Goal: Task Accomplishment & Management: Use online tool/utility

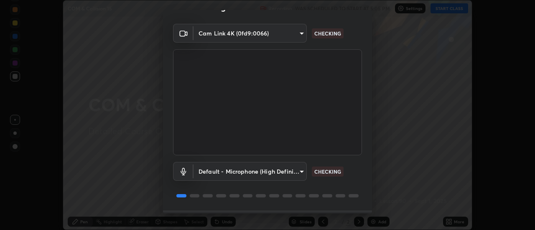
scroll to position [44, 0]
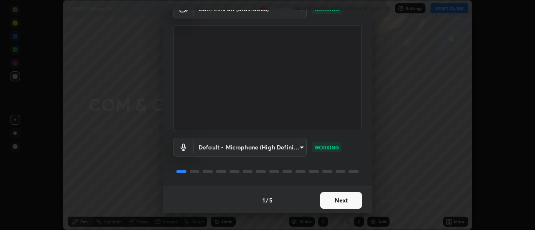
click at [335, 198] on button "Next" at bounding box center [341, 200] width 42 height 17
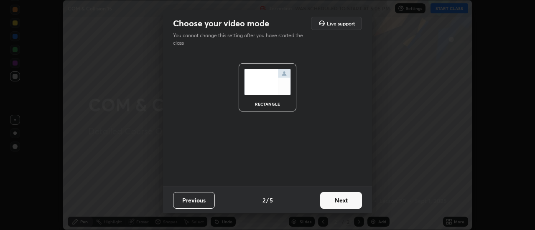
scroll to position [0, 0]
click at [336, 201] on button "Next" at bounding box center [341, 200] width 42 height 17
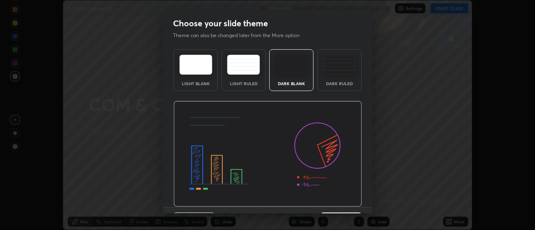
click at [340, 78] on div "Dark Ruled" at bounding box center [339, 70] width 44 height 42
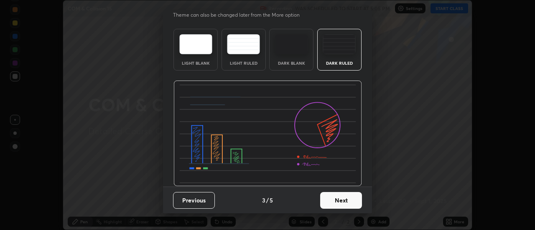
click at [332, 203] on button "Next" at bounding box center [341, 200] width 42 height 17
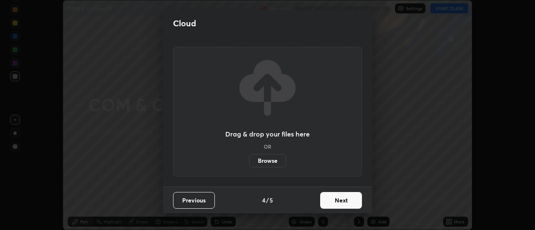
scroll to position [0, 0]
click at [268, 160] on label "Browse" at bounding box center [267, 160] width 37 height 13
click at [249, 160] on input "Browse" at bounding box center [249, 160] width 0 height 13
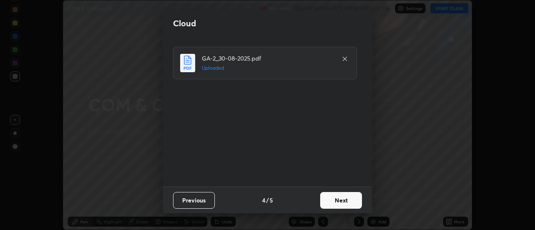
click at [334, 200] on button "Next" at bounding box center [341, 200] width 42 height 17
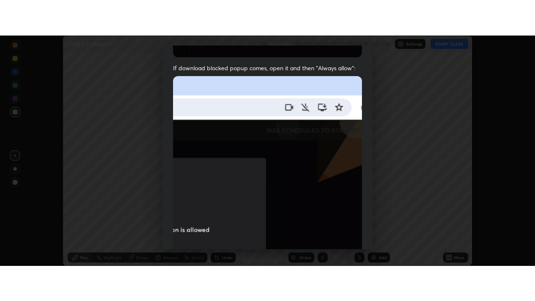
scroll to position [215, 0]
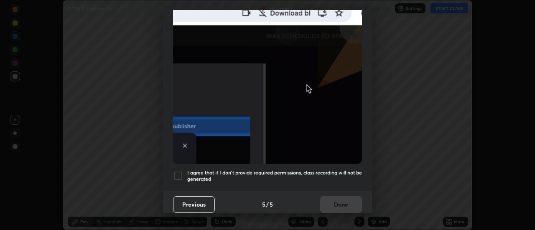
click at [290, 170] on h5 "I agree that if I don't provide required permissions, class recording will not …" at bounding box center [274, 176] width 175 height 13
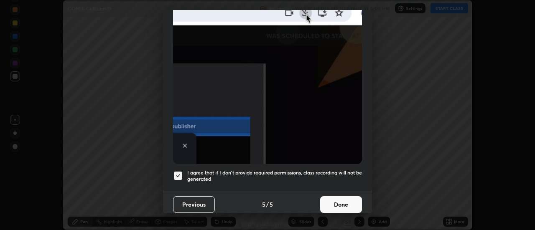
click at [336, 202] on button "Done" at bounding box center [341, 205] width 42 height 17
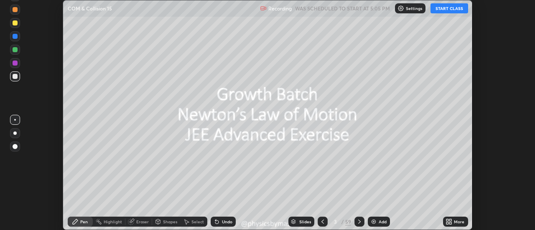
click at [318, 224] on div at bounding box center [323, 222] width 10 height 10
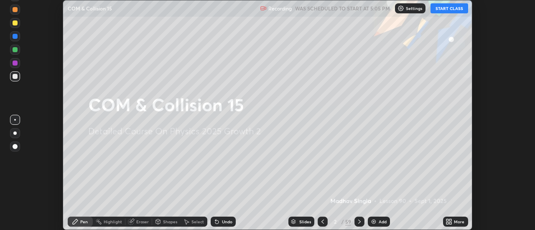
click at [451, 220] on icon at bounding box center [451, 221] width 2 height 2
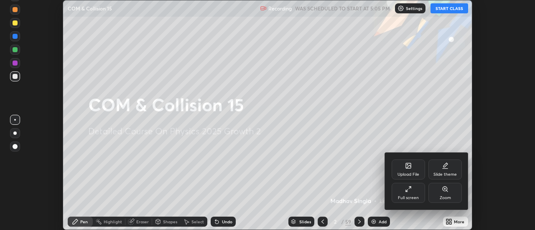
click at [412, 196] on div "Full screen" at bounding box center [408, 198] width 21 height 4
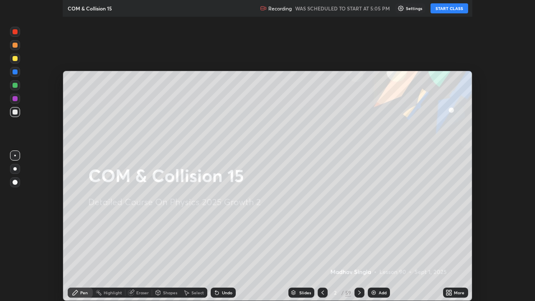
scroll to position [301, 535]
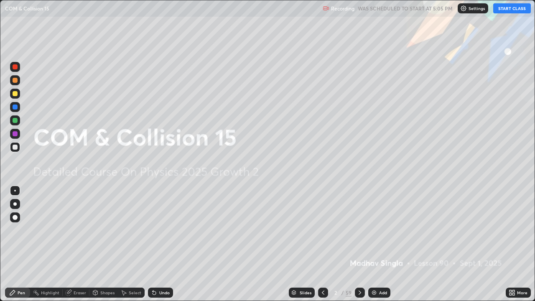
click at [507, 9] on button "START CLASS" at bounding box center [512, 8] width 38 height 10
click at [17, 122] on div at bounding box center [15, 120] width 10 height 10
click at [360, 230] on icon at bounding box center [360, 292] width 7 height 7
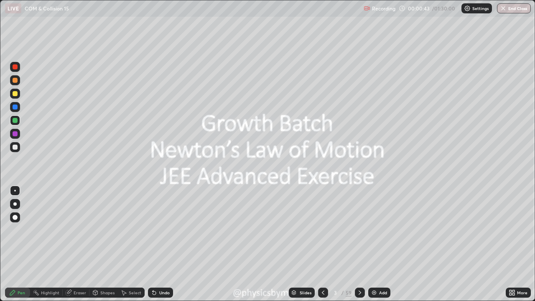
click at [359, 230] on icon at bounding box center [360, 292] width 7 height 7
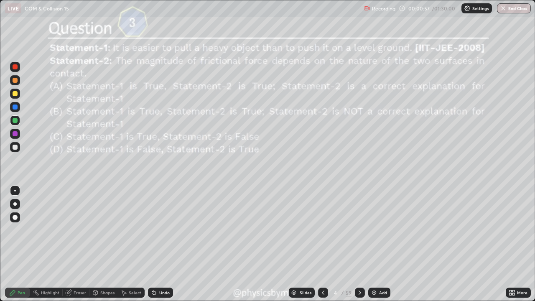
click at [358, 230] on icon at bounding box center [360, 292] width 7 height 7
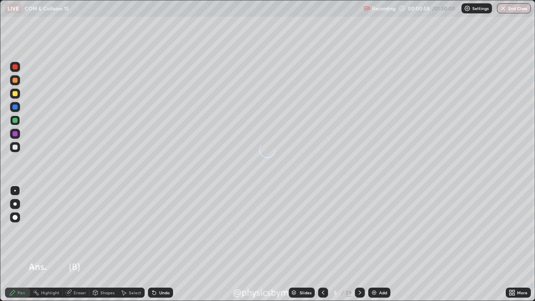
click at [358, 230] on icon at bounding box center [360, 292] width 7 height 7
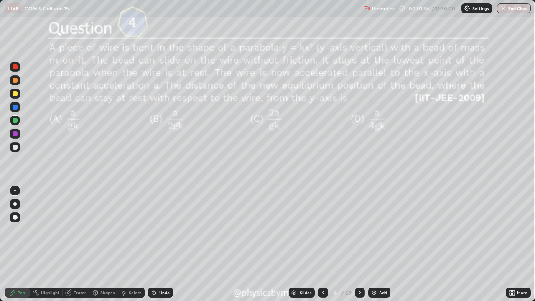
click at [16, 95] on div at bounding box center [15, 93] width 5 height 5
click at [13, 148] on div at bounding box center [15, 147] width 10 height 10
click at [13, 119] on div at bounding box center [15, 120] width 5 height 5
click at [14, 147] on div at bounding box center [15, 147] width 5 height 5
click at [360, 230] on icon at bounding box center [360, 292] width 7 height 7
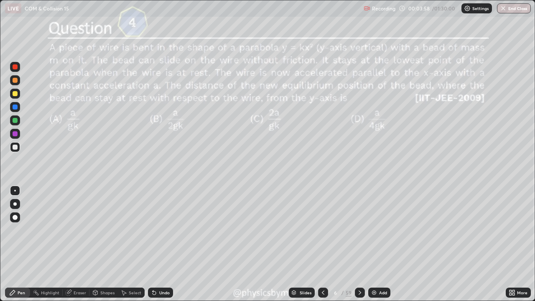
click at [359, 230] on icon at bounding box center [360, 292] width 7 height 7
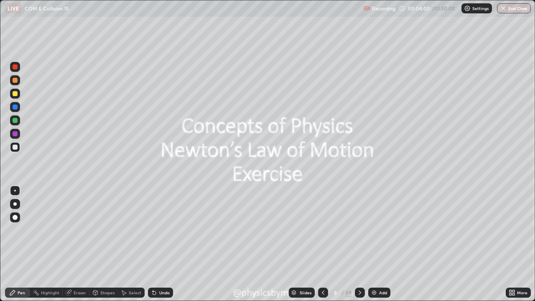
click at [322, 230] on icon at bounding box center [323, 292] width 7 height 7
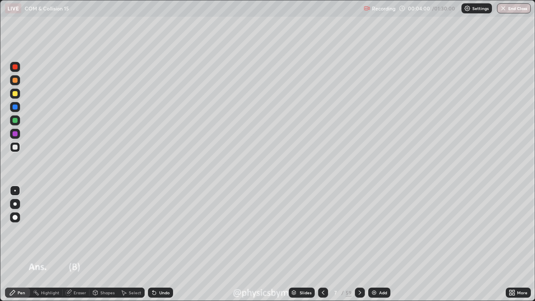
click at [326, 230] on div at bounding box center [323, 293] width 10 height 10
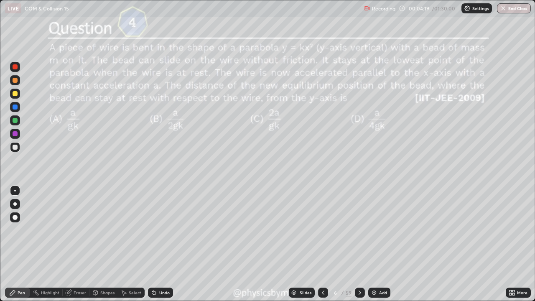
click at [348, 230] on div "59" at bounding box center [349, 293] width 6 height 8
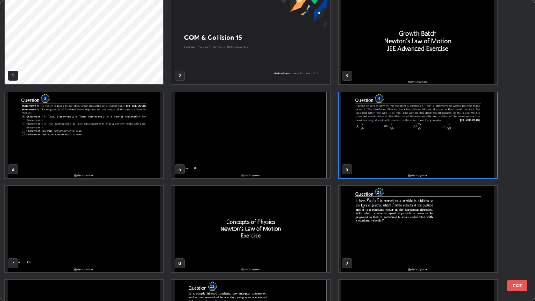
scroll to position [0, 0]
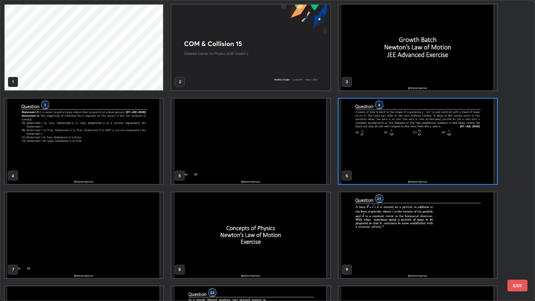
click at [397, 163] on img "grid" at bounding box center [418, 142] width 159 height 86
click at [398, 164] on img "grid" at bounding box center [418, 142] width 159 height 86
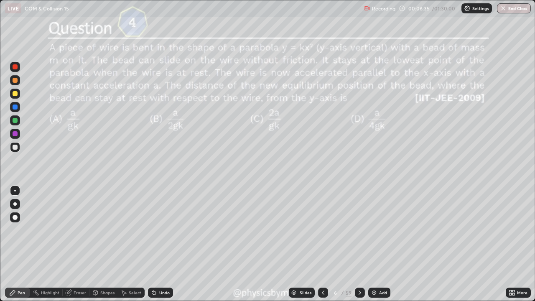
click at [17, 125] on div at bounding box center [15, 120] width 10 height 10
click at [359, 230] on icon at bounding box center [360, 293] width 3 height 4
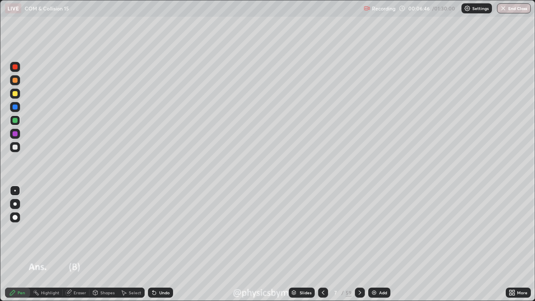
click at [360, 230] on icon at bounding box center [360, 293] width 3 height 4
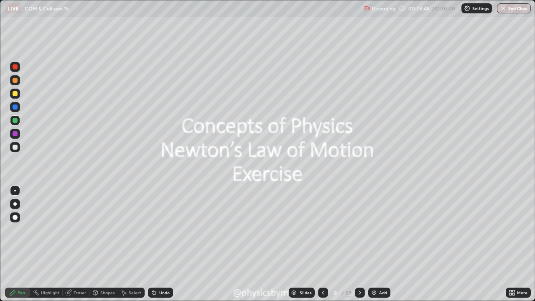
click at [360, 230] on icon at bounding box center [360, 292] width 7 height 7
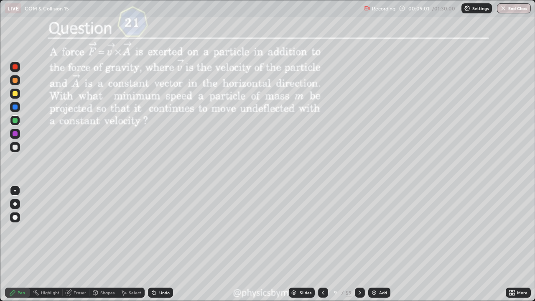
click at [169, 230] on div "Undo" at bounding box center [160, 293] width 25 height 10
click at [167, 230] on div "Undo" at bounding box center [160, 293] width 25 height 10
click at [359, 230] on icon at bounding box center [360, 292] width 7 height 7
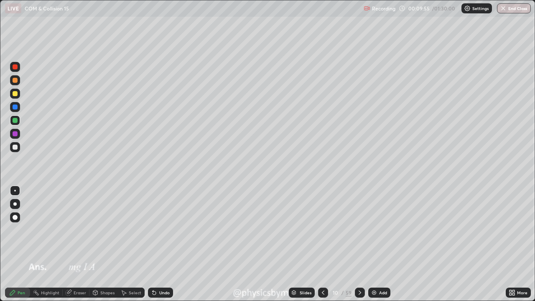
click at [360, 230] on icon at bounding box center [360, 293] width 3 height 4
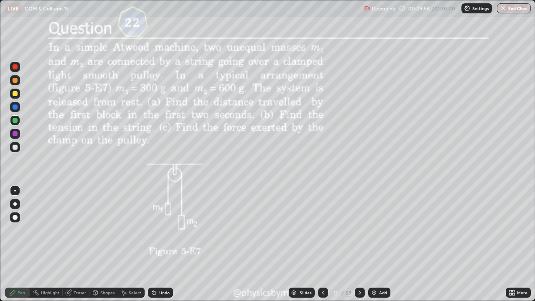
click at [359, 230] on icon at bounding box center [360, 292] width 7 height 7
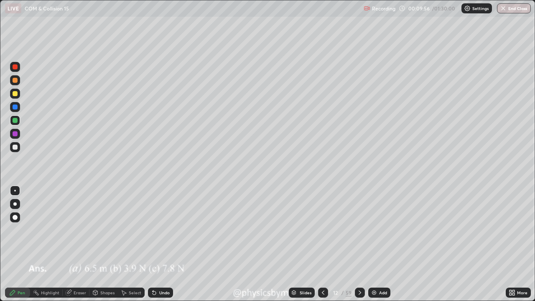
click at [359, 230] on icon at bounding box center [360, 293] width 3 height 4
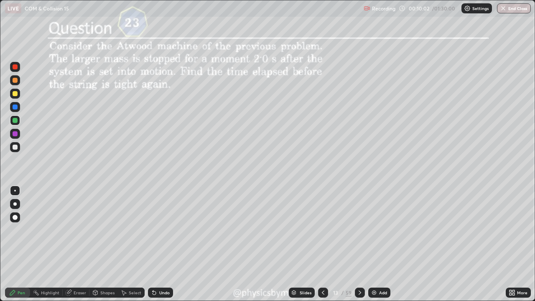
click at [323, 230] on icon at bounding box center [323, 293] width 3 height 4
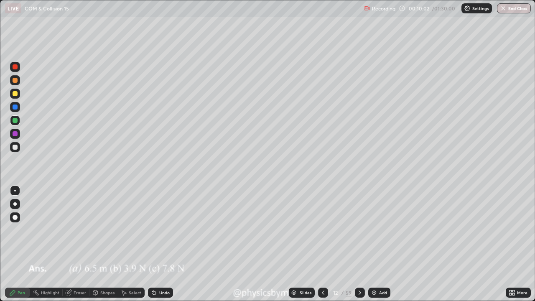
click at [323, 230] on icon at bounding box center [323, 293] width 3 height 4
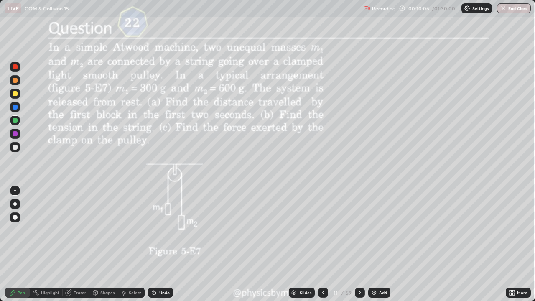
click at [358, 230] on icon at bounding box center [360, 292] width 7 height 7
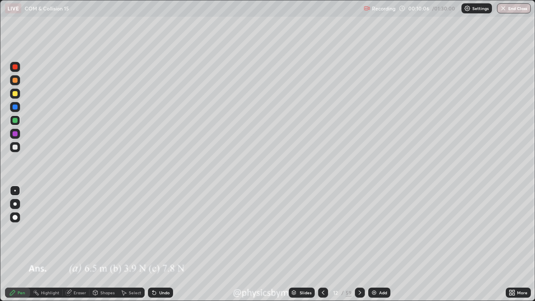
click at [358, 230] on icon at bounding box center [360, 292] width 7 height 7
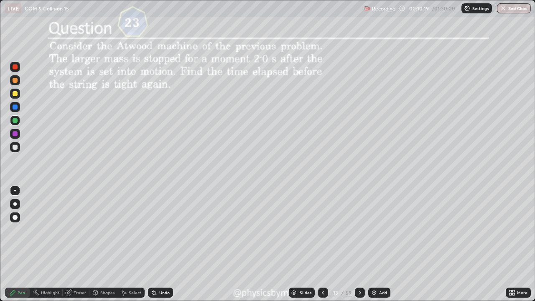
click at [322, 230] on icon at bounding box center [323, 292] width 7 height 7
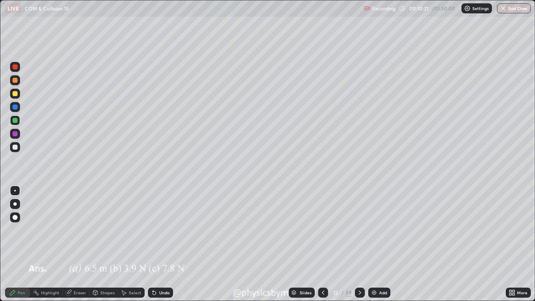
click at [321, 230] on icon at bounding box center [323, 292] width 7 height 7
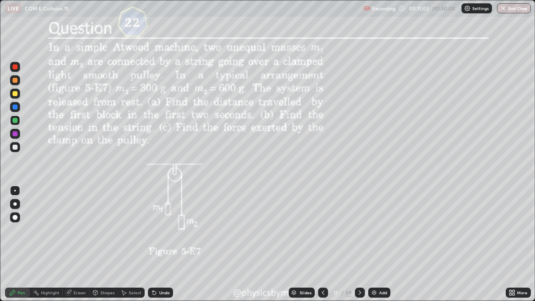
click at [79, 230] on div "Eraser" at bounding box center [80, 293] width 13 height 4
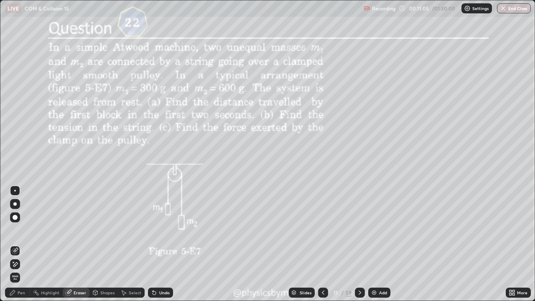
click at [20, 230] on div "Pen" at bounding box center [22, 293] width 8 height 4
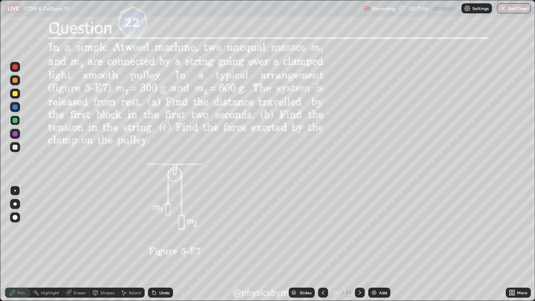
click at [18, 97] on div at bounding box center [15, 94] width 10 height 10
click at [15, 147] on div at bounding box center [15, 147] width 5 height 5
click at [359, 230] on icon at bounding box center [360, 292] width 7 height 7
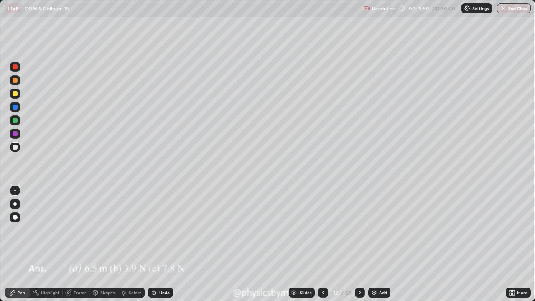
click at [360, 230] on icon at bounding box center [360, 292] width 7 height 7
click at [359, 230] on icon at bounding box center [360, 292] width 7 height 7
click at [334, 230] on div "14" at bounding box center [336, 292] width 8 height 5
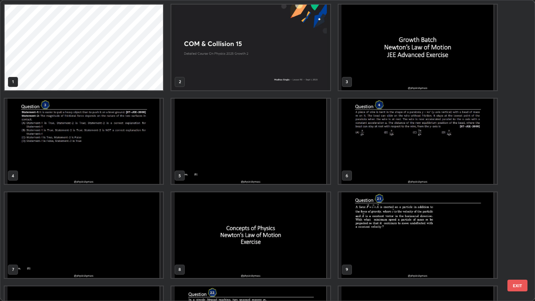
scroll to position [298, 530]
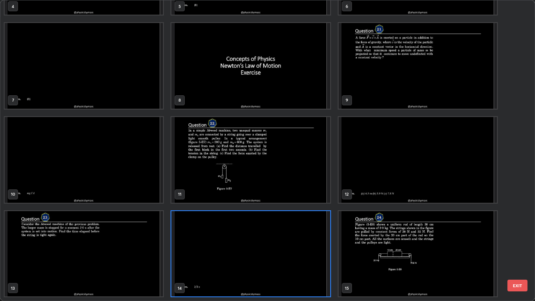
click at [142, 230] on img "grid" at bounding box center [84, 254] width 159 height 86
click at [141, 230] on img "grid" at bounding box center [84, 254] width 159 height 86
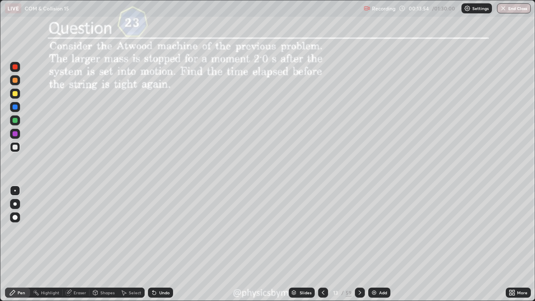
click at [323, 230] on icon at bounding box center [323, 292] width 7 height 7
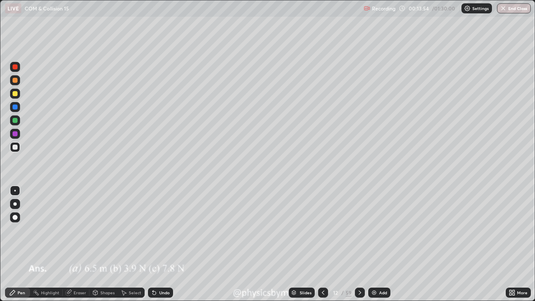
click at [324, 230] on icon at bounding box center [323, 292] width 7 height 7
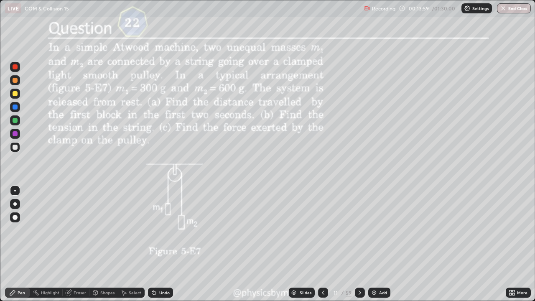
click at [159, 230] on div "Undo" at bounding box center [164, 293] width 10 height 4
click at [157, 230] on div "Undo" at bounding box center [160, 293] width 25 height 10
click at [359, 230] on icon at bounding box center [360, 292] width 7 height 7
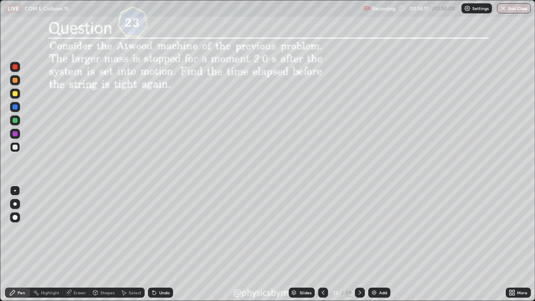
click at [358, 230] on icon at bounding box center [360, 292] width 7 height 7
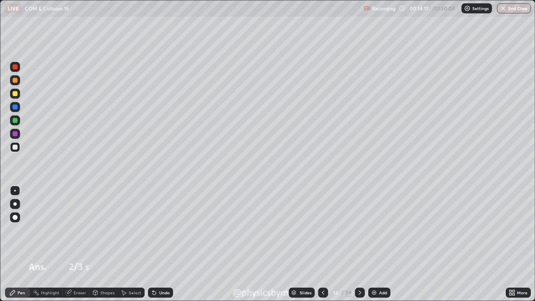
click at [358, 230] on icon at bounding box center [360, 292] width 7 height 7
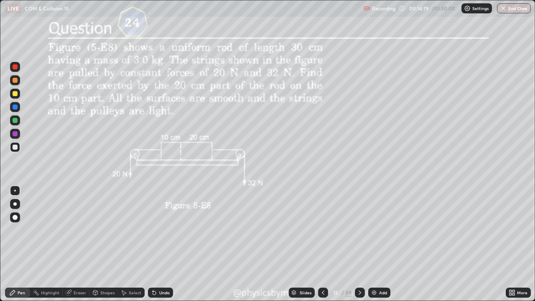
click at [17, 82] on div at bounding box center [15, 80] width 5 height 5
click at [358, 230] on icon at bounding box center [360, 292] width 7 height 7
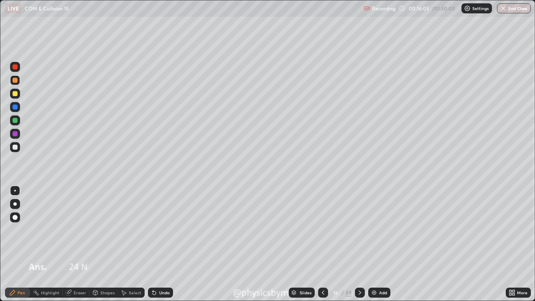
click at [358, 230] on icon at bounding box center [360, 292] width 7 height 7
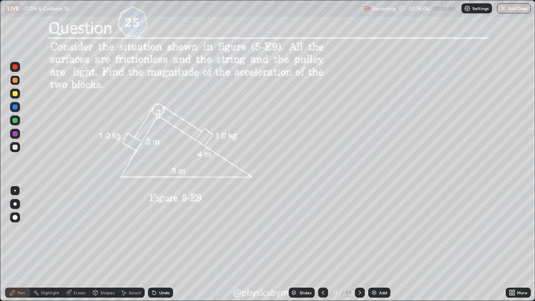
click at [13, 120] on div at bounding box center [15, 120] width 5 height 5
click at [153, 230] on icon at bounding box center [154, 292] width 3 height 3
click at [156, 230] on icon at bounding box center [154, 292] width 7 height 7
click at [359, 230] on icon at bounding box center [360, 292] width 7 height 7
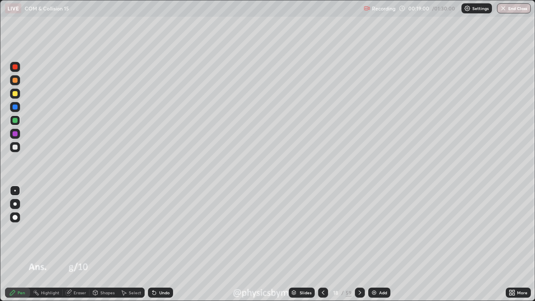
click at [358, 230] on icon at bounding box center [360, 292] width 7 height 7
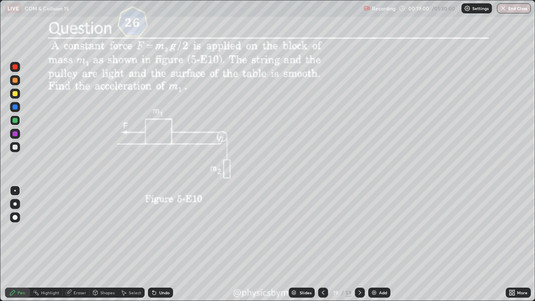
click at [358, 230] on icon at bounding box center [360, 292] width 7 height 7
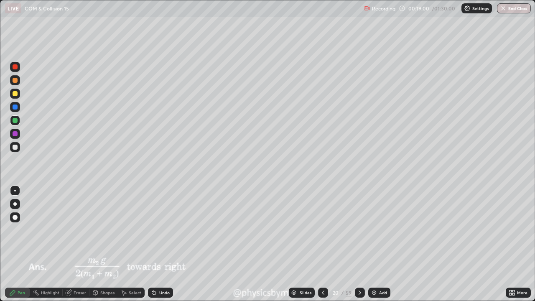
click at [359, 230] on icon at bounding box center [360, 292] width 7 height 7
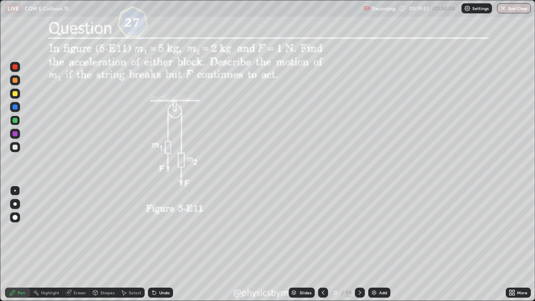
click at [357, 230] on icon at bounding box center [360, 292] width 7 height 7
click at [359, 230] on icon at bounding box center [360, 292] width 7 height 7
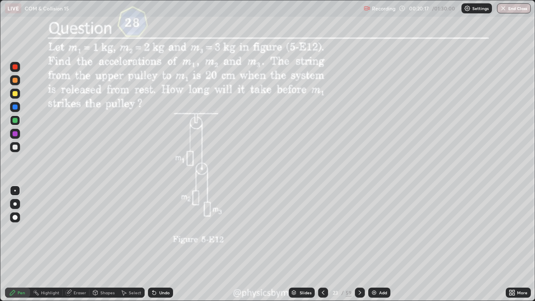
click at [336, 230] on div "23" at bounding box center [336, 292] width 8 height 5
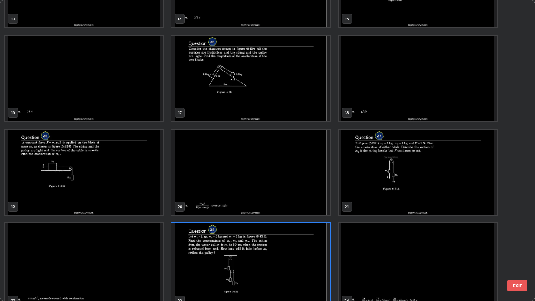
scroll to position [451, 0]
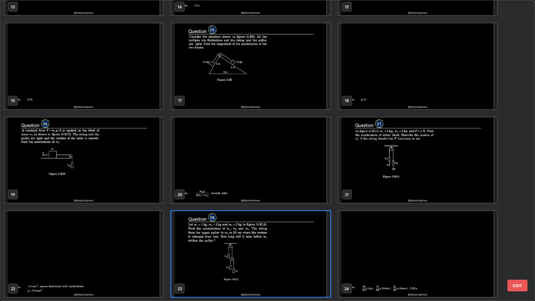
click at [369, 181] on img "grid" at bounding box center [418, 161] width 159 height 86
click at [368, 182] on img "grid" at bounding box center [418, 161] width 159 height 86
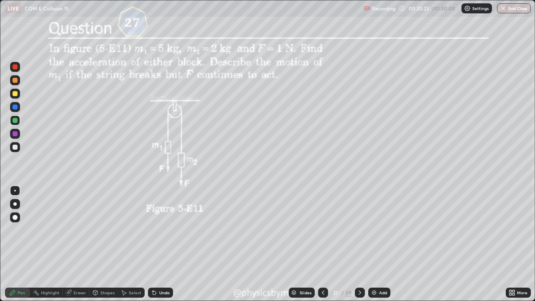
click at [337, 230] on div "21" at bounding box center [336, 292] width 8 height 5
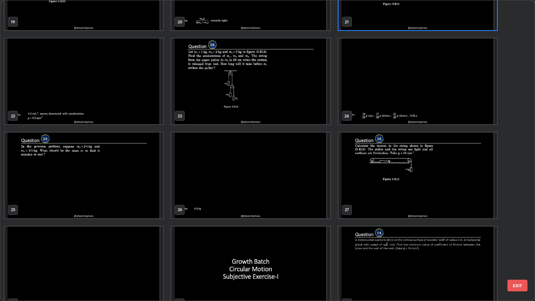
scroll to position [620, 0]
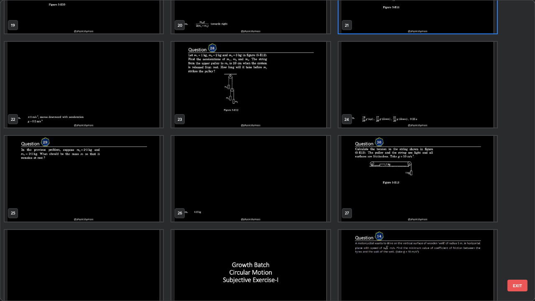
click at [218, 106] on img "grid" at bounding box center [250, 85] width 159 height 86
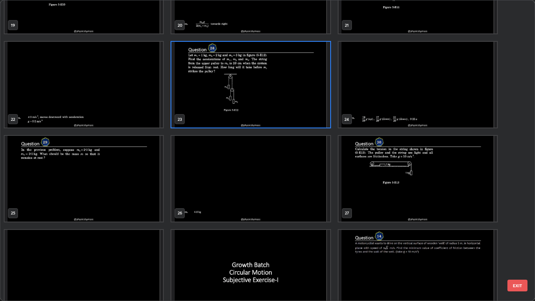
click at [220, 106] on img "grid" at bounding box center [250, 85] width 159 height 86
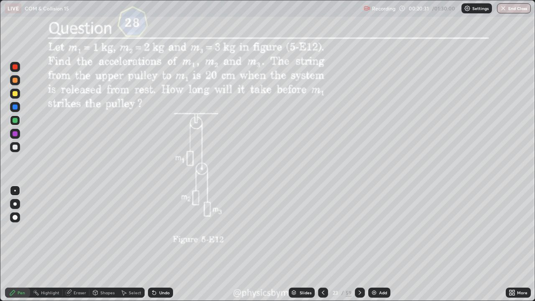
click at [332, 230] on div "23" at bounding box center [336, 292] width 8 height 5
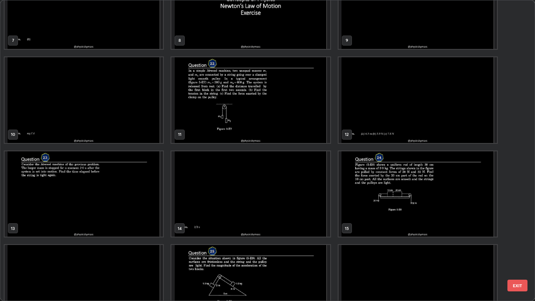
scroll to position [229, 0]
click at [113, 190] on img "grid" at bounding box center [84, 195] width 159 height 86
click at [114, 191] on img "grid" at bounding box center [84, 195] width 159 height 86
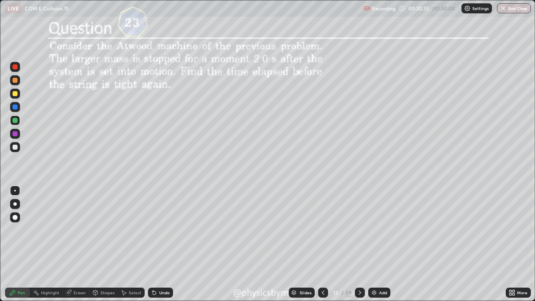
click at [322, 230] on icon at bounding box center [323, 292] width 7 height 7
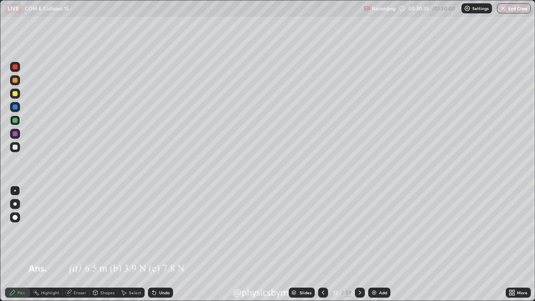
click at [322, 230] on div at bounding box center [323, 292] width 10 height 17
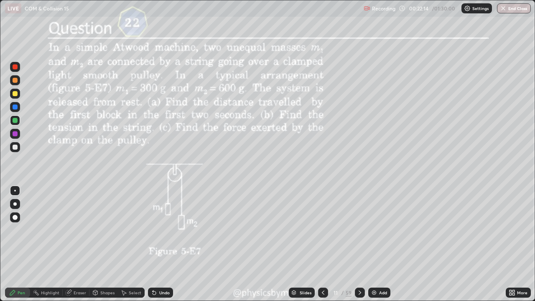
click at [346, 230] on div "59" at bounding box center [349, 293] width 6 height 8
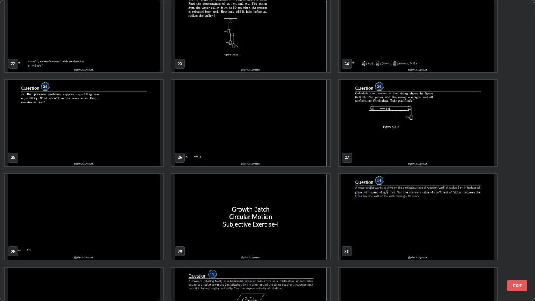
scroll to position [681, 0]
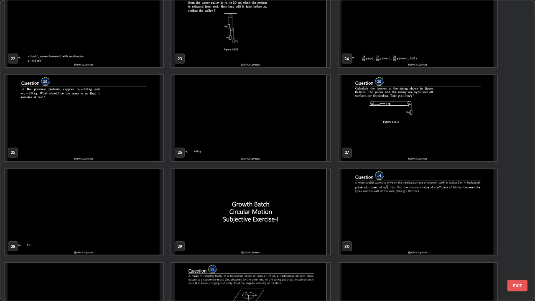
click at [307, 216] on img "grid" at bounding box center [250, 212] width 159 height 86
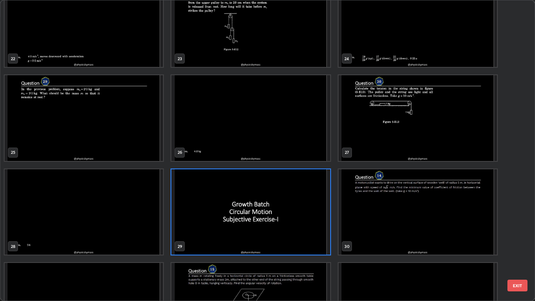
click at [307, 215] on img "grid" at bounding box center [250, 212] width 159 height 86
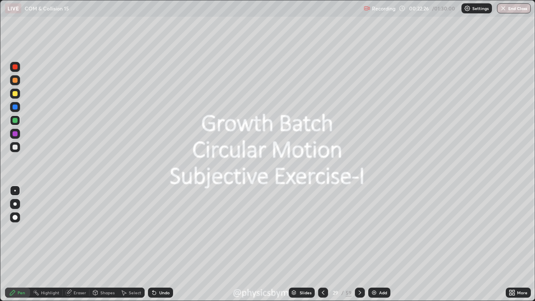
click at [355, 230] on div at bounding box center [360, 293] width 10 height 10
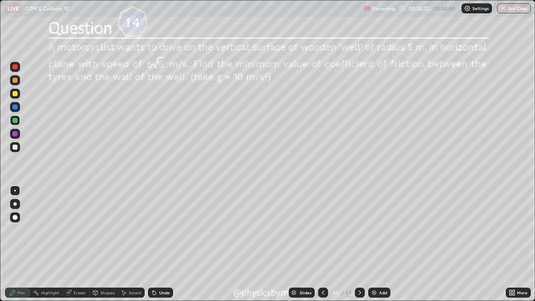
click at [357, 230] on icon at bounding box center [360, 292] width 7 height 7
click at [358, 230] on div at bounding box center [360, 293] width 10 height 10
click at [163, 230] on div "Undo" at bounding box center [160, 293] width 25 height 10
click at [359, 230] on icon at bounding box center [360, 292] width 7 height 7
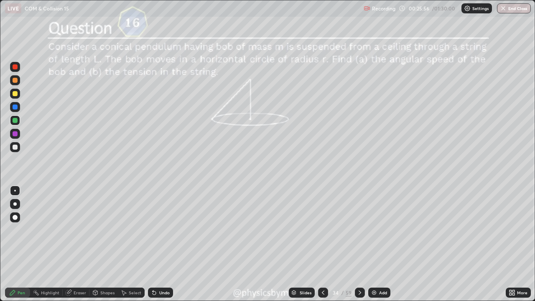
click at [359, 230] on icon at bounding box center [360, 292] width 7 height 7
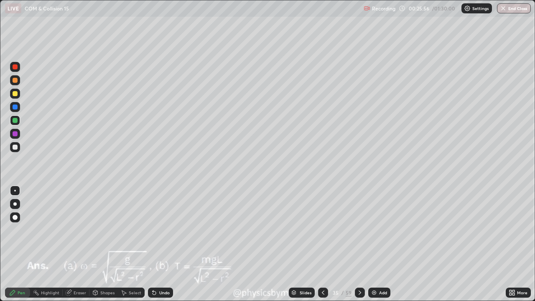
click at [359, 230] on icon at bounding box center [360, 292] width 7 height 7
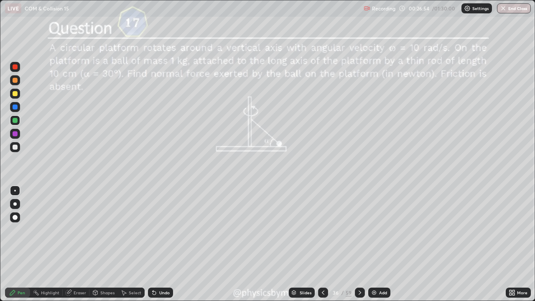
click at [161, 230] on div "Undo" at bounding box center [160, 293] width 25 height 10
click at [160, 230] on div "Undo" at bounding box center [160, 293] width 25 height 10
click at [19, 147] on div at bounding box center [15, 147] width 10 height 10
click at [360, 230] on icon at bounding box center [360, 292] width 7 height 7
click at [361, 230] on icon at bounding box center [360, 292] width 7 height 7
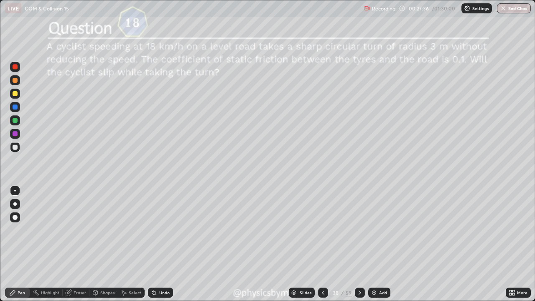
click at [15, 121] on div at bounding box center [15, 120] width 5 height 5
click at [153, 230] on icon at bounding box center [154, 292] width 3 height 3
click at [358, 230] on icon at bounding box center [360, 292] width 7 height 7
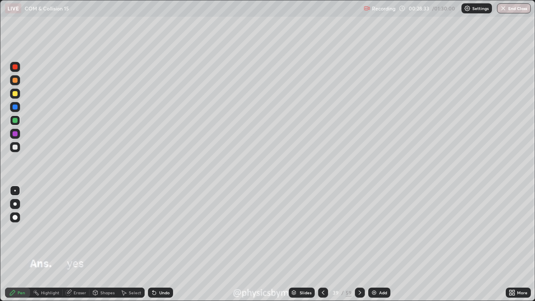
click at [358, 230] on icon at bounding box center [360, 292] width 7 height 7
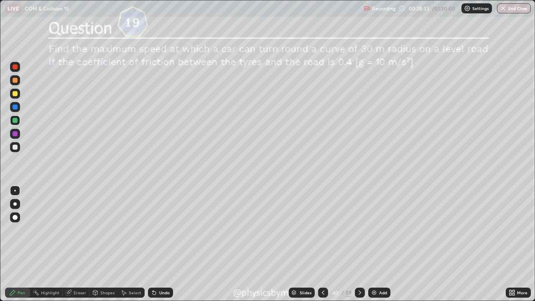
click at [359, 230] on icon at bounding box center [360, 292] width 7 height 7
click at [337, 230] on div "42" at bounding box center [336, 292] width 8 height 5
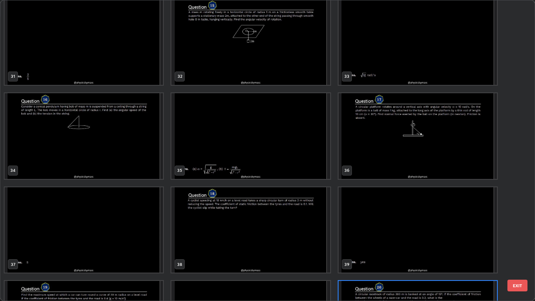
scroll to position [943, 0]
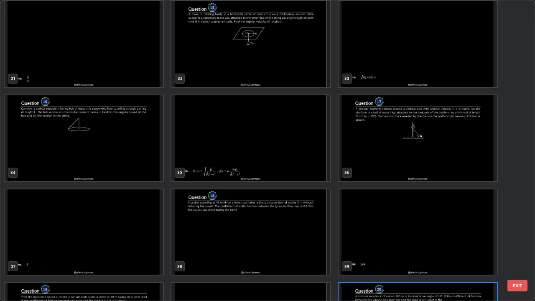
click at [250, 230] on img "grid" at bounding box center [250, 232] width 159 height 86
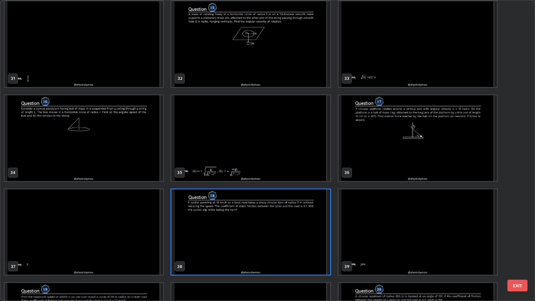
click at [146, 162] on img "grid" at bounding box center [84, 138] width 159 height 86
click at [145, 164] on img "grid" at bounding box center [84, 138] width 159 height 86
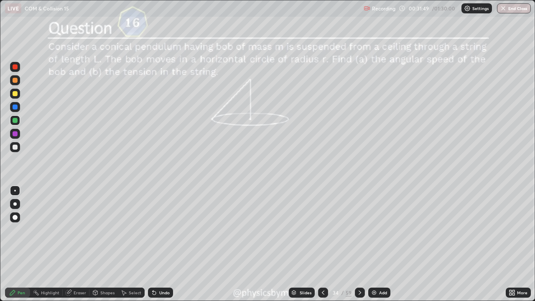
click at [342, 230] on div "/" at bounding box center [343, 292] width 3 height 5
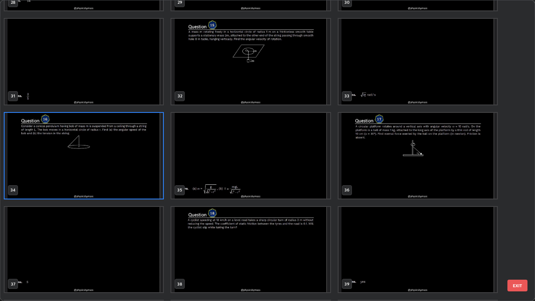
scroll to position [944, 0]
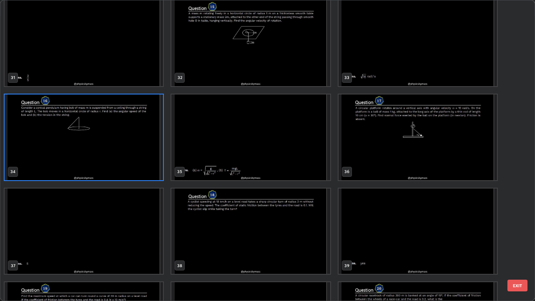
click at [370, 161] on img "grid" at bounding box center [418, 138] width 159 height 86
click at [371, 162] on img "grid" at bounding box center [418, 138] width 159 height 86
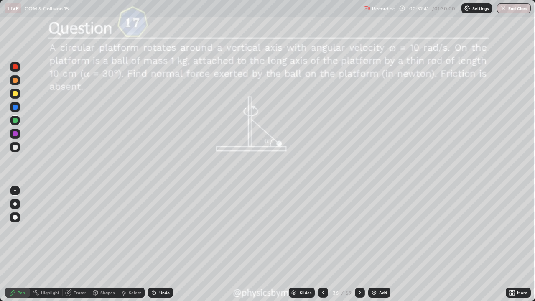
click at [343, 230] on div "/" at bounding box center [343, 292] width 3 height 5
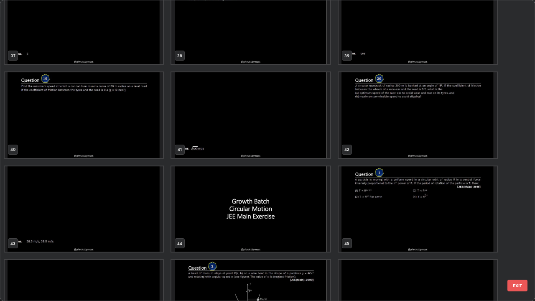
scroll to position [1162, 0]
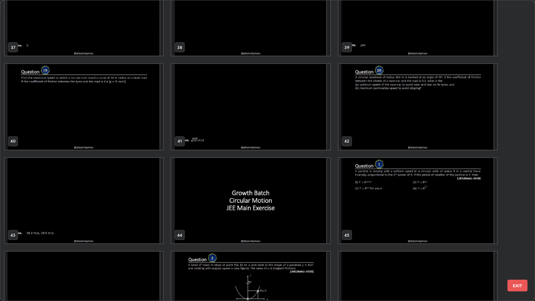
click at [276, 217] on img "grid" at bounding box center [250, 201] width 159 height 86
click at [276, 219] on img "grid" at bounding box center [250, 201] width 159 height 86
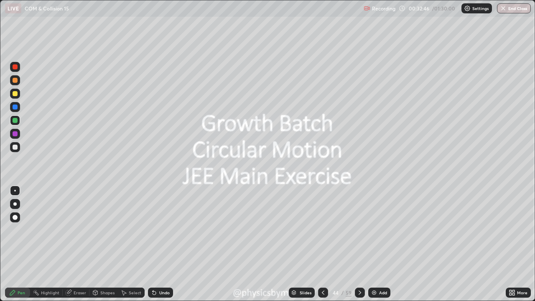
click at [360, 230] on icon at bounding box center [360, 292] width 7 height 7
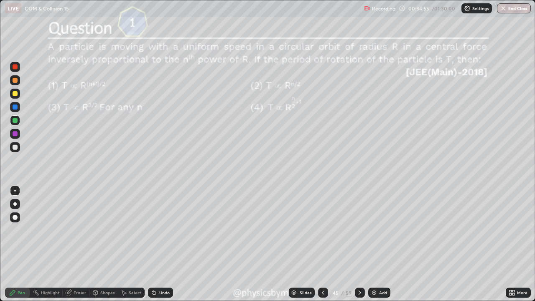
click at [359, 230] on icon at bounding box center [360, 292] width 7 height 7
click at [164, 230] on div "Undo" at bounding box center [164, 293] width 10 height 4
click at [355, 230] on div at bounding box center [360, 293] width 10 height 10
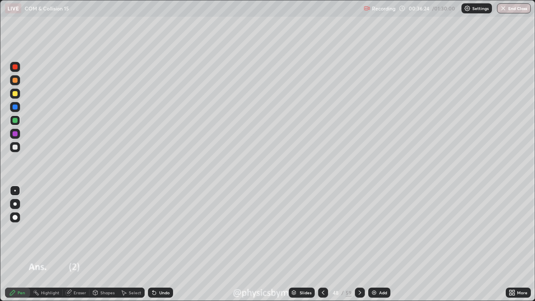
click at [355, 230] on div at bounding box center [360, 293] width 10 height 10
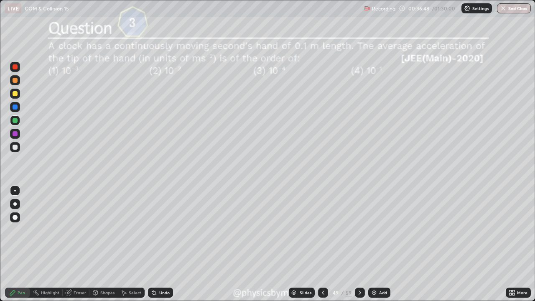
click at [359, 230] on icon at bounding box center [360, 293] width 3 height 4
click at [359, 230] on icon at bounding box center [360, 292] width 7 height 7
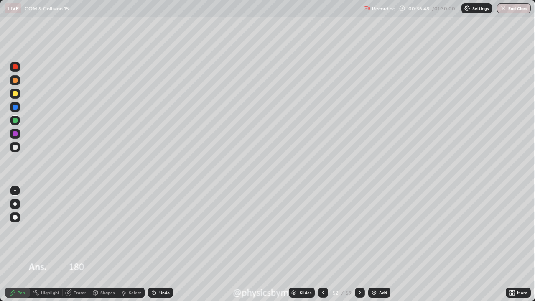
click at [359, 230] on icon at bounding box center [360, 292] width 7 height 7
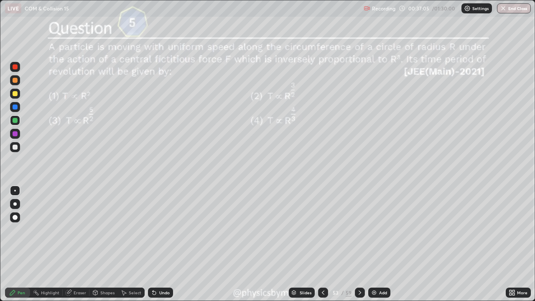
click at [336, 230] on div "53" at bounding box center [336, 292] width 8 height 5
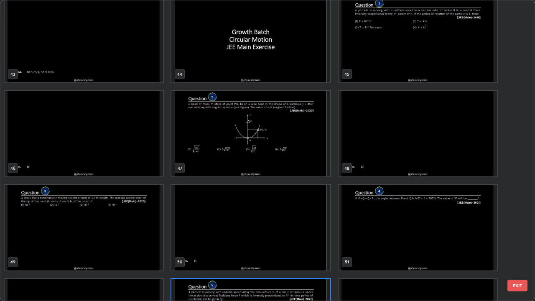
scroll to position [1304, 0]
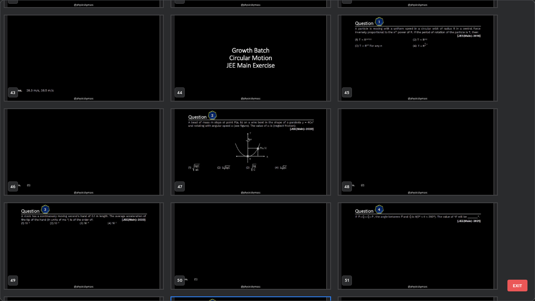
click at [366, 92] on img "grid" at bounding box center [418, 58] width 159 height 86
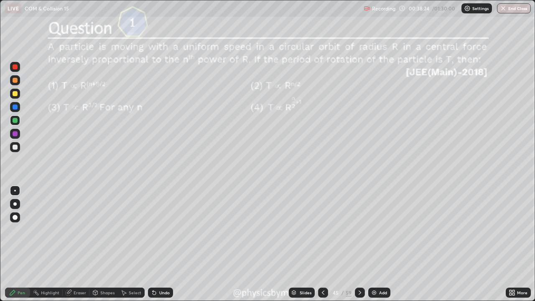
click at [359, 230] on icon at bounding box center [360, 292] width 7 height 7
click at [342, 230] on div "/" at bounding box center [343, 292] width 3 height 5
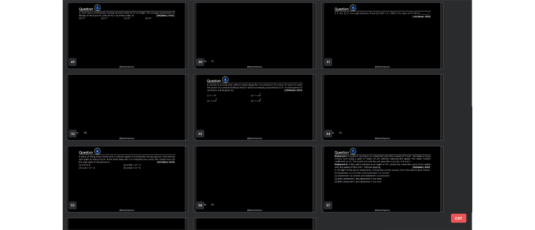
scroll to position [1578, 0]
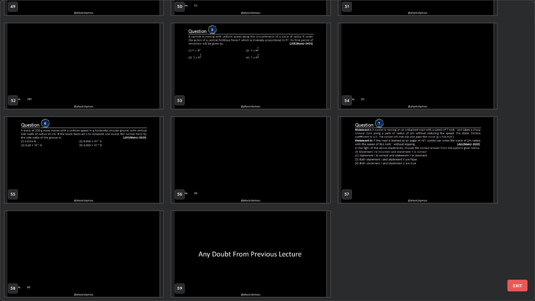
click at [260, 230] on img "grid" at bounding box center [250, 254] width 159 height 86
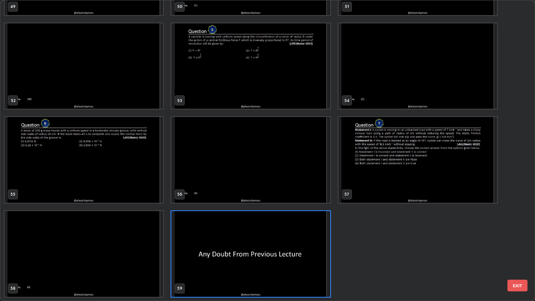
click at [260, 230] on img "grid" at bounding box center [250, 254] width 159 height 86
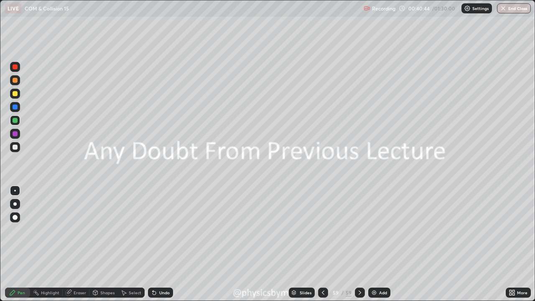
click at [376, 230] on img at bounding box center [374, 292] width 7 height 7
click at [159, 230] on div "Undo" at bounding box center [164, 293] width 10 height 4
click at [163, 230] on div "Undo" at bounding box center [164, 293] width 10 height 4
click at [15, 94] on div at bounding box center [15, 93] width 5 height 5
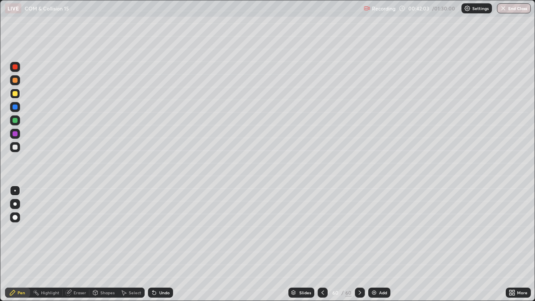
click at [74, 230] on div "Eraser" at bounding box center [80, 293] width 13 height 4
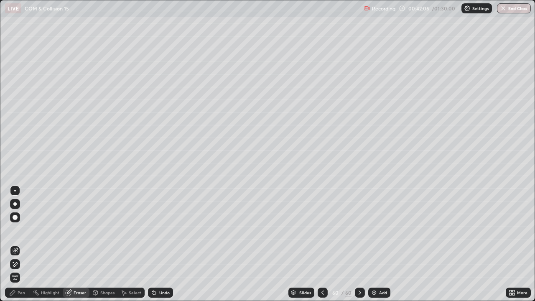
click at [26, 230] on div "Pen" at bounding box center [17, 293] width 25 height 10
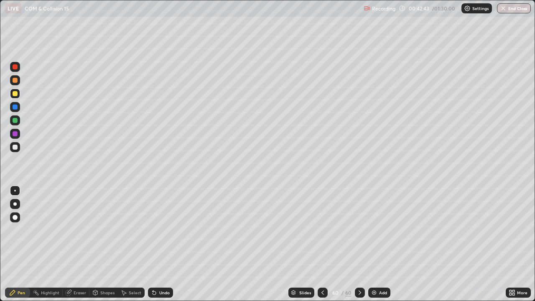
click at [18, 147] on div at bounding box center [15, 147] width 10 height 10
click at [159, 230] on div "Undo" at bounding box center [160, 293] width 25 height 10
click at [162, 230] on div "Undo" at bounding box center [160, 293] width 25 height 10
click at [160, 230] on div "Undo" at bounding box center [164, 293] width 10 height 4
click at [161, 230] on div "Undo" at bounding box center [164, 293] width 10 height 4
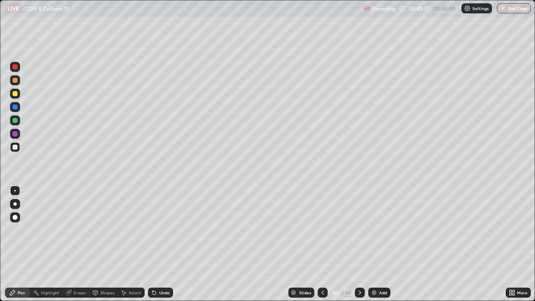
click at [161, 230] on div "Undo" at bounding box center [160, 293] width 25 height 10
click at [159, 230] on div "Undo" at bounding box center [164, 293] width 10 height 4
click at [161, 230] on div "Undo" at bounding box center [164, 293] width 10 height 4
click at [160, 230] on div "Undo" at bounding box center [160, 293] width 25 height 10
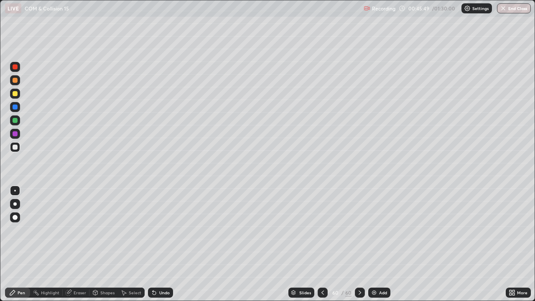
click at [375, 230] on img at bounding box center [374, 292] width 7 height 7
click at [12, 120] on div at bounding box center [15, 120] width 10 height 10
click at [107, 230] on div "Shapes" at bounding box center [107, 293] width 14 height 4
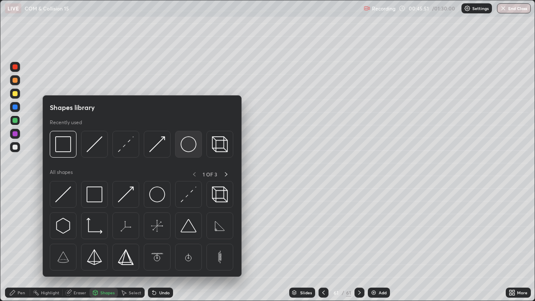
click at [194, 148] on img at bounding box center [189, 144] width 16 height 16
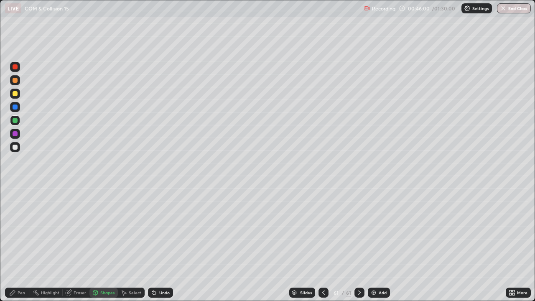
click at [17, 96] on div at bounding box center [15, 93] width 5 height 5
click at [21, 230] on div "Pen" at bounding box center [22, 293] width 8 height 4
click at [156, 230] on icon at bounding box center [154, 292] width 7 height 7
click at [162, 230] on div "Undo" at bounding box center [164, 293] width 10 height 4
click at [14, 122] on div at bounding box center [15, 120] width 5 height 5
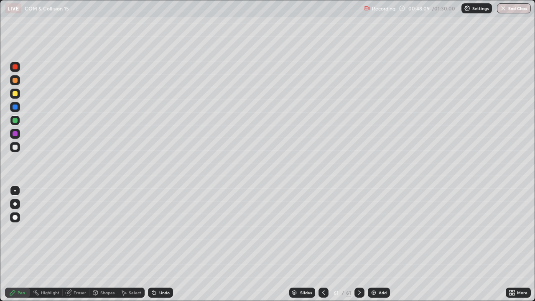
click at [15, 144] on div at bounding box center [15, 147] width 10 height 10
click at [163, 230] on div "Undo" at bounding box center [164, 293] width 10 height 4
click at [160, 230] on div "Undo" at bounding box center [160, 293] width 25 height 10
click at [159, 230] on div "Undo" at bounding box center [160, 293] width 25 height 10
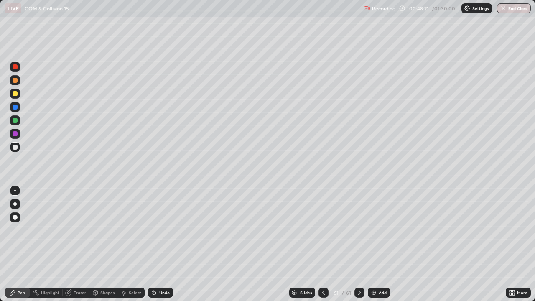
click at [157, 230] on div "Undo" at bounding box center [160, 293] width 25 height 10
click at [163, 230] on div "Undo" at bounding box center [164, 293] width 10 height 4
click at [159, 230] on div "Undo" at bounding box center [164, 293] width 10 height 4
click at [164, 230] on div "Undo" at bounding box center [160, 293] width 25 height 10
click at [379, 230] on div "Add" at bounding box center [383, 293] width 8 height 4
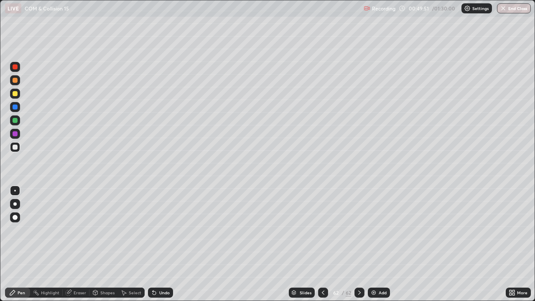
click at [15, 94] on div at bounding box center [15, 93] width 5 height 5
click at [153, 230] on icon at bounding box center [153, 291] width 1 height 1
click at [153, 230] on icon at bounding box center [154, 292] width 3 height 3
click at [166, 230] on div "Undo" at bounding box center [164, 293] width 10 height 4
click at [166, 230] on div "Undo" at bounding box center [160, 293] width 25 height 10
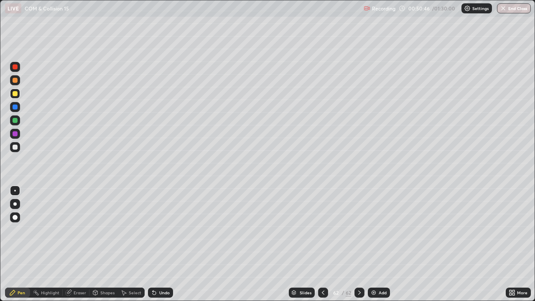
click at [14, 148] on div at bounding box center [15, 147] width 5 height 5
click at [158, 230] on div "Undo" at bounding box center [160, 293] width 25 height 10
click at [159, 230] on div "Undo" at bounding box center [164, 293] width 10 height 4
click at [160, 230] on div "Undo" at bounding box center [160, 293] width 25 height 10
click at [156, 230] on icon at bounding box center [154, 292] width 7 height 7
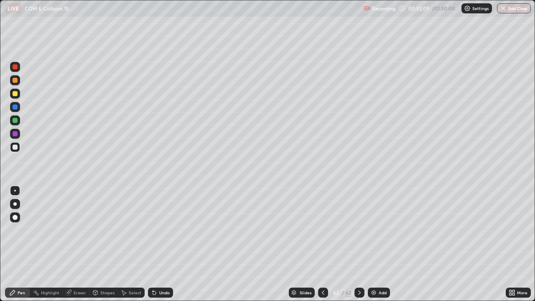
click at [156, 230] on icon at bounding box center [154, 292] width 7 height 7
click at [154, 230] on icon at bounding box center [154, 292] width 3 height 3
click at [153, 230] on icon at bounding box center [154, 292] width 3 height 3
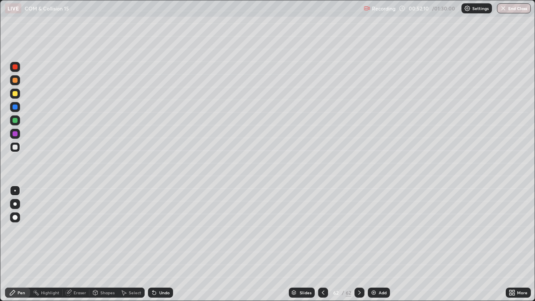
click at [153, 230] on icon at bounding box center [154, 292] width 3 height 3
click at [159, 230] on div "Undo" at bounding box center [160, 293] width 25 height 10
click at [72, 230] on div "Eraser" at bounding box center [76, 293] width 27 height 10
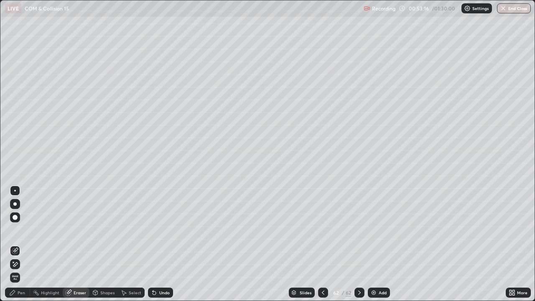
click at [15, 230] on icon at bounding box center [12, 292] width 7 height 7
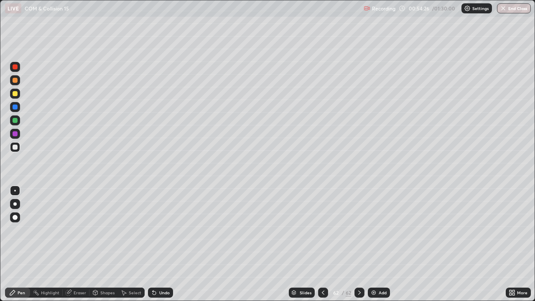
click at [157, 230] on div "Undo" at bounding box center [160, 293] width 25 height 10
click at [159, 230] on div "Undo" at bounding box center [164, 293] width 10 height 4
click at [395, 16] on div "Recording" at bounding box center [380, 8] width 32 height 16
click at [379, 230] on div "Add" at bounding box center [383, 293] width 8 height 4
click at [102, 230] on div "Shapes" at bounding box center [107, 293] width 14 height 4
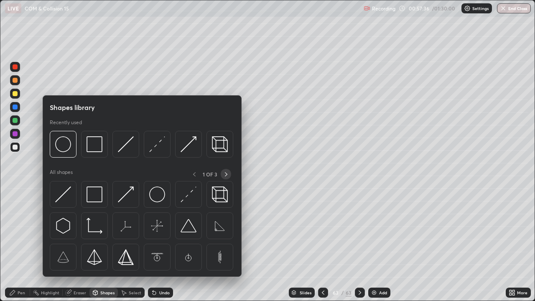
click at [226, 175] on icon at bounding box center [226, 174] width 3 height 4
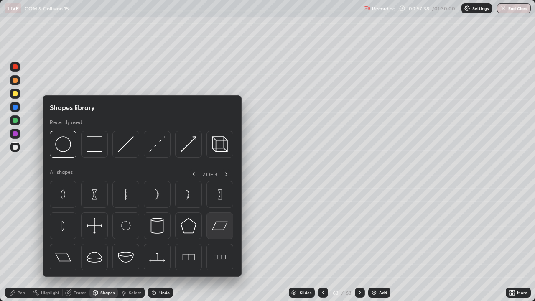
click at [219, 228] on img at bounding box center [220, 226] width 16 height 16
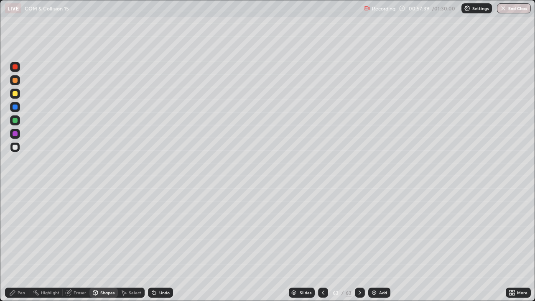
click at [16, 95] on div at bounding box center [15, 93] width 5 height 5
click at [108, 230] on div "Shapes" at bounding box center [107, 293] width 14 height 4
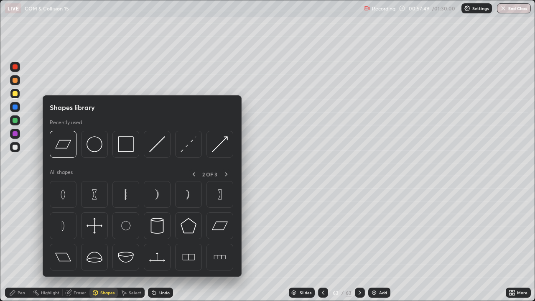
click at [107, 230] on div "Shapes" at bounding box center [107, 293] width 14 height 4
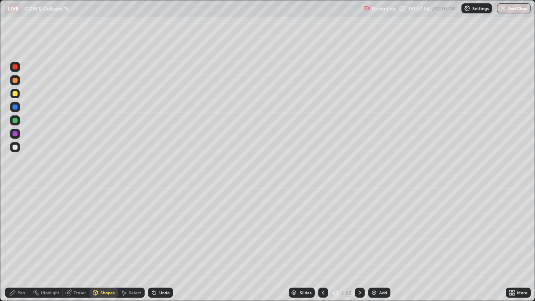
click at [136, 230] on div "Select" at bounding box center [135, 293] width 13 height 4
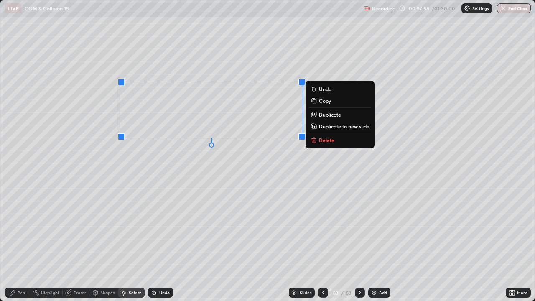
click at [254, 169] on div "0 ° Undo Copy Duplicate Duplicate to new slide Delete" at bounding box center [267, 150] width 534 height 300
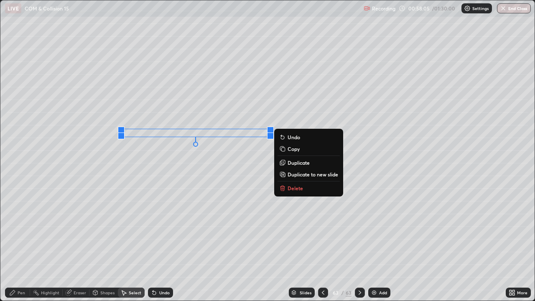
click at [245, 173] on div "0 ° Undo Copy Duplicate Duplicate to new slide Delete" at bounding box center [267, 150] width 534 height 300
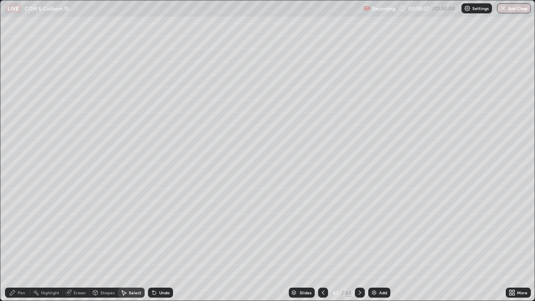
click at [79, 230] on div "Eraser" at bounding box center [80, 293] width 13 height 4
click at [13, 230] on icon at bounding box center [12, 292] width 5 height 5
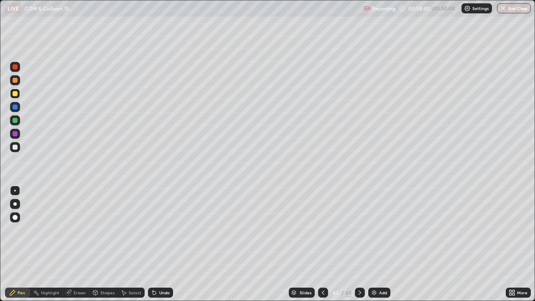
click at [15, 148] on div at bounding box center [15, 147] width 5 height 5
click at [164, 230] on div "Undo" at bounding box center [164, 293] width 10 height 4
click at [164, 230] on div "Undo" at bounding box center [160, 293] width 25 height 10
click at [161, 230] on div "Undo" at bounding box center [160, 293] width 25 height 10
click at [160, 230] on div "Undo" at bounding box center [160, 293] width 25 height 10
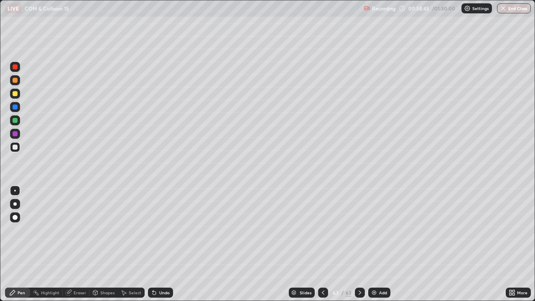
click at [159, 230] on div "Undo" at bounding box center [160, 293] width 25 height 10
click at [160, 230] on div "Undo" at bounding box center [160, 293] width 25 height 10
click at [162, 230] on div "Undo" at bounding box center [160, 293] width 25 height 10
click at [157, 230] on div "Undo" at bounding box center [160, 293] width 25 height 10
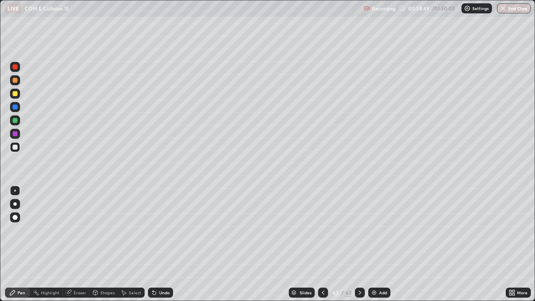
click at [159, 230] on div "Undo" at bounding box center [160, 293] width 25 height 10
click at [158, 230] on div "Undo" at bounding box center [160, 293] width 25 height 10
click at [157, 230] on div "Undo" at bounding box center [160, 293] width 25 height 10
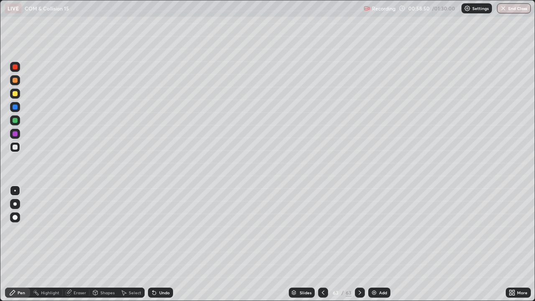
click at [99, 230] on div "Shapes" at bounding box center [103, 293] width 28 height 10
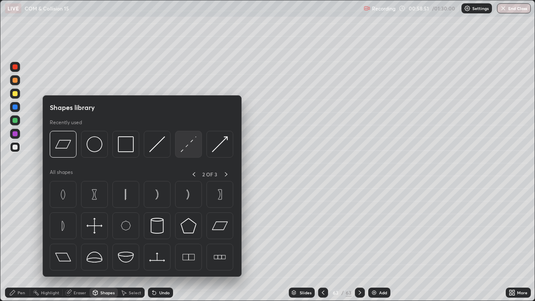
click at [192, 149] on img at bounding box center [189, 144] width 16 height 16
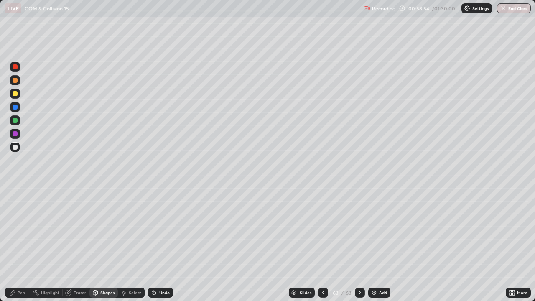
click at [105, 230] on div "Shapes" at bounding box center [107, 293] width 14 height 4
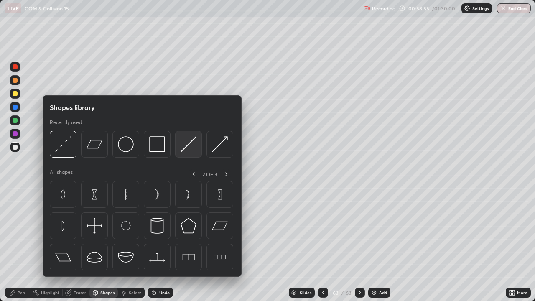
click at [189, 146] on img at bounding box center [189, 144] width 16 height 16
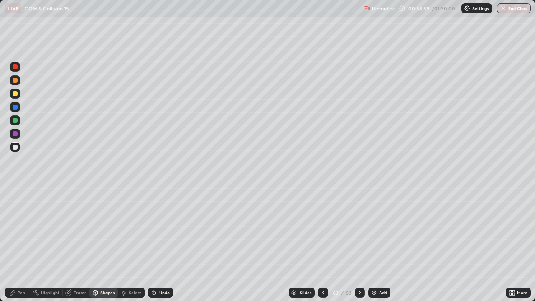
click at [18, 230] on div "Pen" at bounding box center [22, 293] width 8 height 4
click at [18, 121] on div at bounding box center [15, 120] width 10 height 10
click at [105, 230] on div "Shapes" at bounding box center [107, 293] width 14 height 4
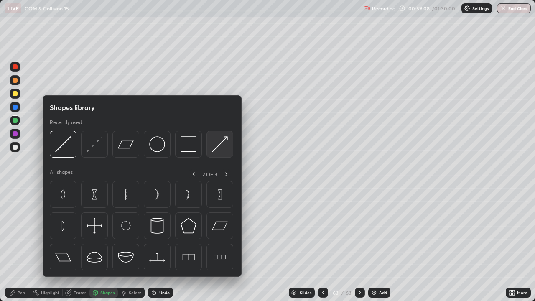
click at [221, 149] on img at bounding box center [220, 144] width 16 height 16
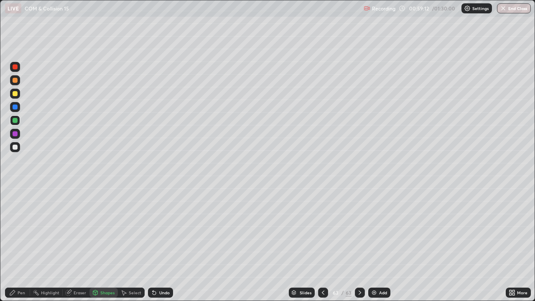
click at [17, 230] on div "Pen" at bounding box center [17, 293] width 25 height 10
click at [95, 230] on icon at bounding box center [95, 291] width 5 height 1
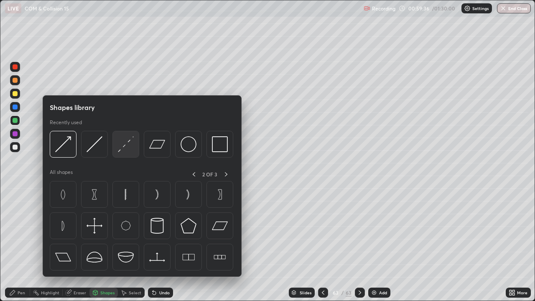
click at [125, 152] on img at bounding box center [126, 144] width 16 height 16
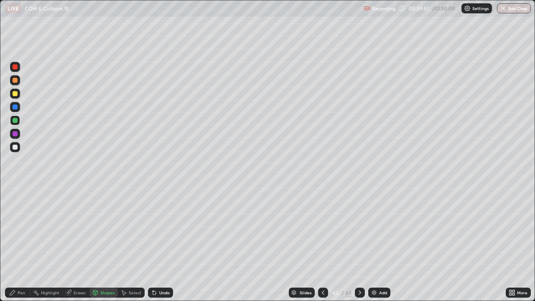
click at [101, 230] on div "Shapes" at bounding box center [107, 293] width 14 height 4
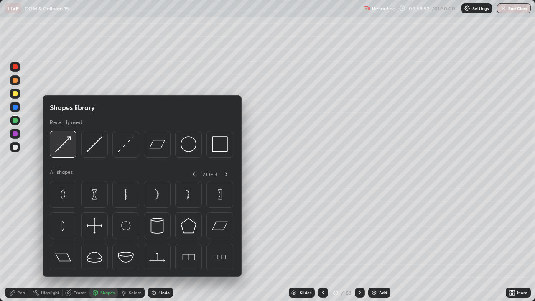
click at [65, 151] on img at bounding box center [63, 144] width 16 height 16
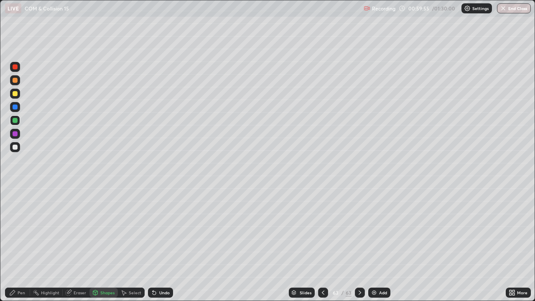
click at [15, 230] on icon at bounding box center [12, 292] width 7 height 7
click at [166, 230] on div "Undo" at bounding box center [164, 293] width 10 height 4
click at [168, 230] on div "Undo" at bounding box center [160, 293] width 25 height 10
click at [159, 230] on div "Undo" at bounding box center [160, 293] width 25 height 10
click at [168, 230] on div "Undo" at bounding box center [164, 293] width 10 height 4
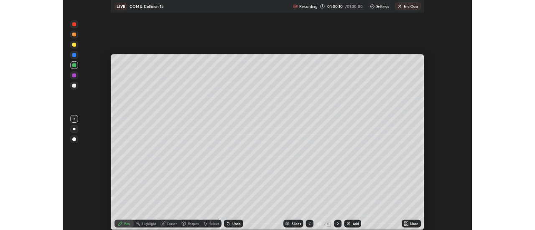
scroll to position [41591, 41287]
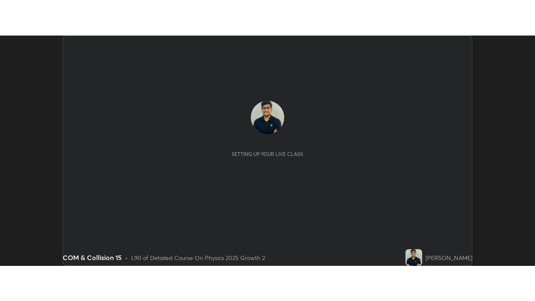
scroll to position [230, 535]
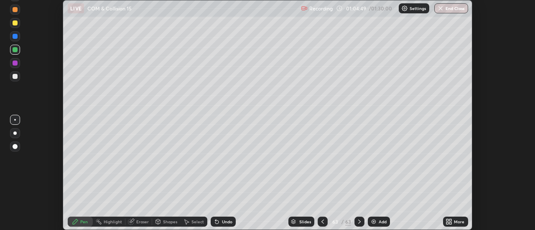
click at [452, 224] on icon at bounding box center [451, 223] width 2 height 2
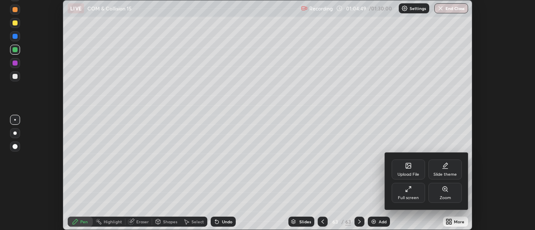
click at [416, 177] on div "Upload File" at bounding box center [409, 175] width 22 height 4
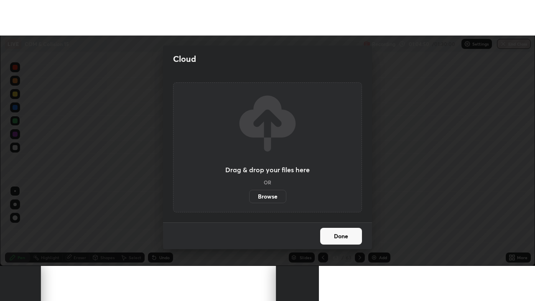
scroll to position [301, 535]
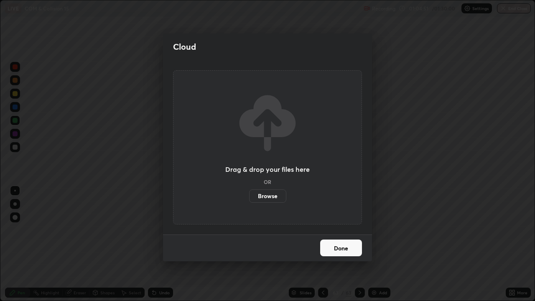
click at [338, 230] on button "Done" at bounding box center [341, 248] width 42 height 17
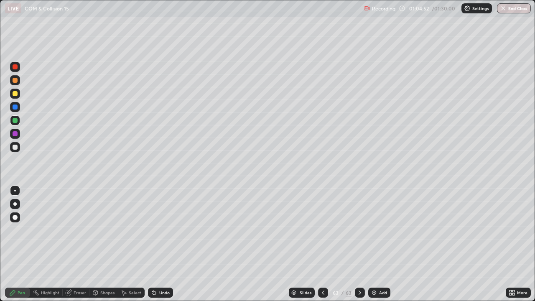
click at [157, 230] on div "Undo" at bounding box center [160, 293] width 25 height 10
click at [11, 147] on div at bounding box center [15, 147] width 10 height 10
click at [103, 230] on div "Shapes" at bounding box center [103, 293] width 28 height 10
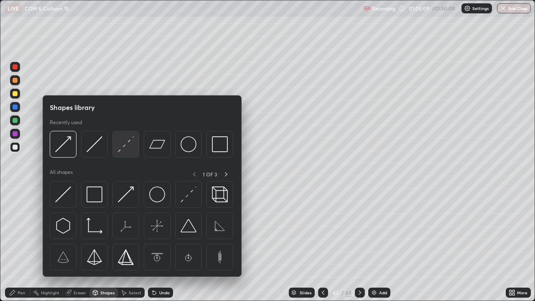
click at [129, 150] on img at bounding box center [126, 144] width 16 height 16
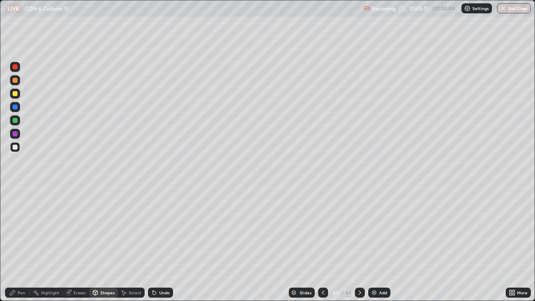
click at [161, 230] on div "Undo" at bounding box center [164, 293] width 10 height 4
click at [21, 230] on div "Pen" at bounding box center [22, 293] width 8 height 4
click at [82, 230] on div "Eraser" at bounding box center [80, 293] width 13 height 4
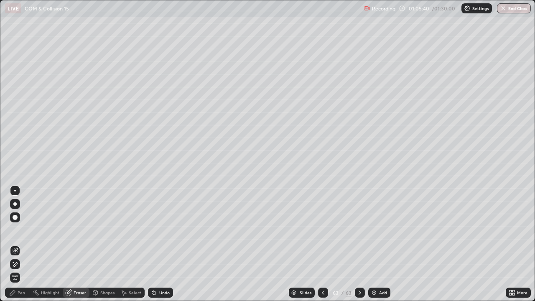
click at [163, 230] on div "Undo" at bounding box center [164, 293] width 10 height 4
click at [9, 230] on icon at bounding box center [12, 292] width 7 height 7
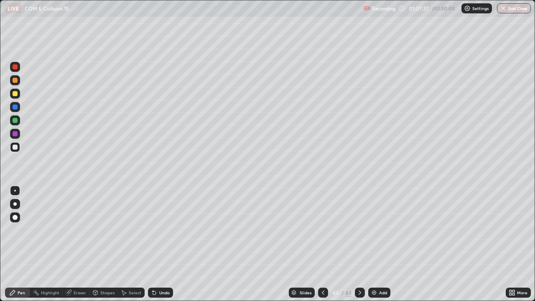
click at [376, 230] on img at bounding box center [374, 292] width 7 height 7
click at [96, 230] on icon at bounding box center [95, 291] width 5 height 1
click at [16, 230] on div "Pen" at bounding box center [17, 293] width 25 height 10
click at [17, 122] on div at bounding box center [15, 120] width 5 height 5
click at [13, 148] on div at bounding box center [15, 147] width 5 height 5
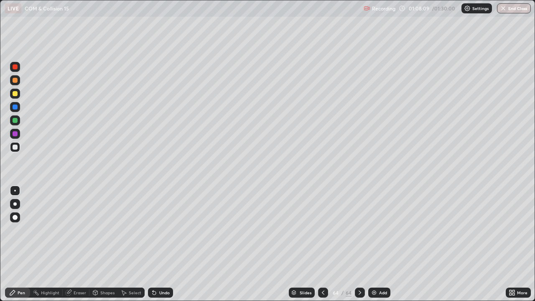
click at [169, 230] on div "Undo" at bounding box center [160, 293] width 25 height 10
click at [167, 230] on div "Undo" at bounding box center [164, 293] width 10 height 4
click at [165, 230] on div "Undo" at bounding box center [160, 293] width 25 height 10
click at [15, 94] on div at bounding box center [15, 93] width 5 height 5
click at [16, 121] on div at bounding box center [15, 120] width 5 height 5
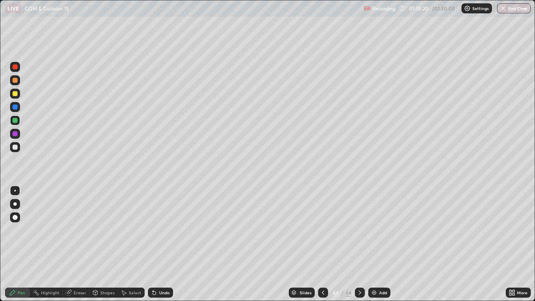
click at [19, 148] on div at bounding box center [15, 147] width 10 height 10
click at [157, 230] on div "Undo" at bounding box center [160, 293] width 25 height 10
click at [159, 230] on div "Undo" at bounding box center [160, 293] width 25 height 10
click at [336, 230] on div "64" at bounding box center [336, 292] width 8 height 5
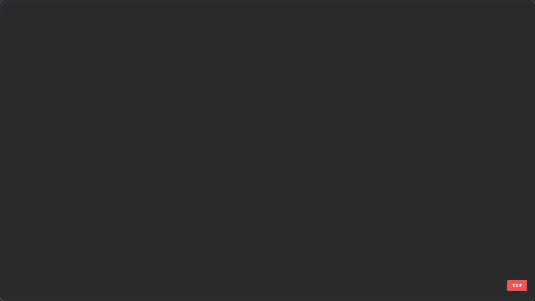
scroll to position [298, 530]
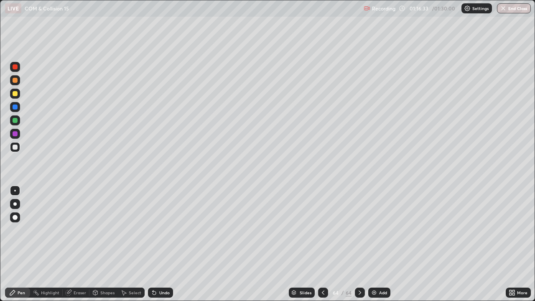
click at [342, 230] on div "/" at bounding box center [343, 292] width 3 height 5
click at [510, 230] on icon at bounding box center [511, 291] width 2 height 2
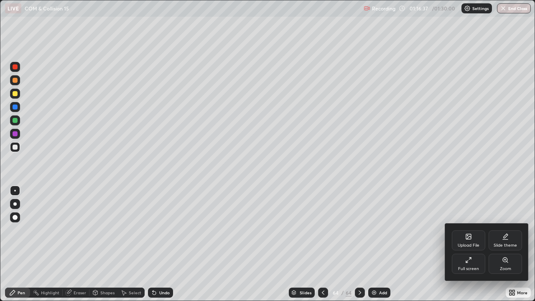
click at [507, 230] on div "Slide theme" at bounding box center [505, 245] width 23 height 4
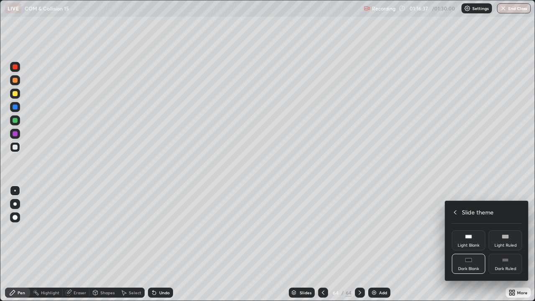
click at [511, 230] on div "Dark Ruled" at bounding box center [505, 264] width 33 height 20
click at [376, 230] on div at bounding box center [267, 150] width 535 height 301
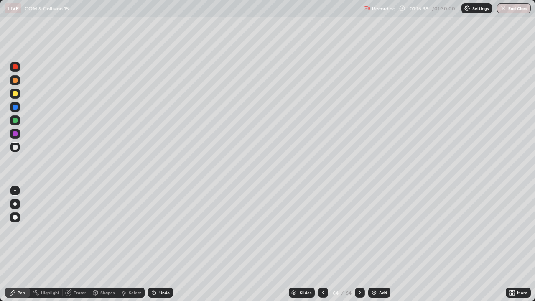
click at [376, 230] on img at bounding box center [374, 292] width 7 height 7
click at [16, 125] on div at bounding box center [15, 120] width 10 height 10
click at [157, 230] on div "Undo" at bounding box center [160, 293] width 25 height 10
click at [19, 151] on div at bounding box center [15, 147] width 10 height 10
click at [158, 230] on div "Undo" at bounding box center [160, 293] width 25 height 10
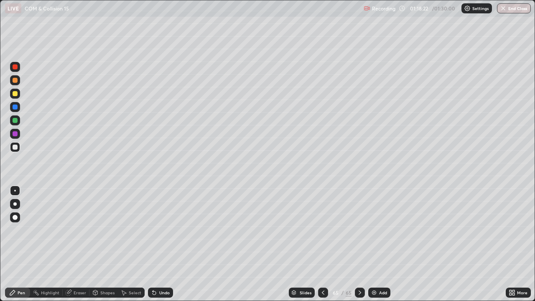
click at [153, 230] on icon at bounding box center [153, 291] width 1 height 1
click at [18, 120] on div at bounding box center [15, 120] width 10 height 10
click at [16, 149] on div at bounding box center [15, 147] width 5 height 5
click at [102, 230] on div "Shapes" at bounding box center [107, 293] width 14 height 4
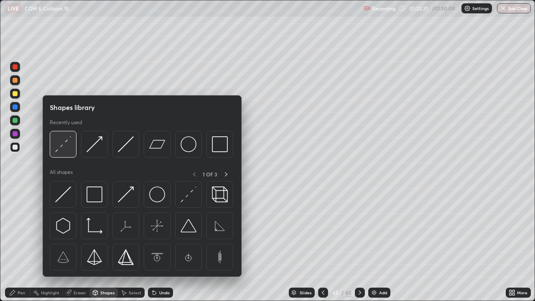
click at [69, 149] on img at bounding box center [63, 144] width 16 height 16
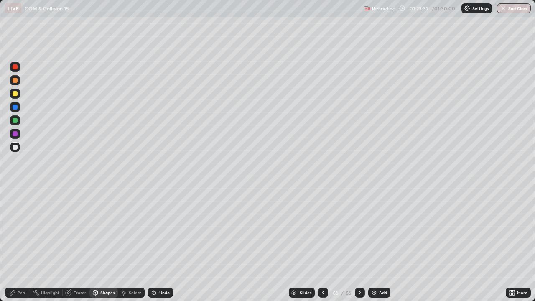
click at [15, 120] on div at bounding box center [15, 120] width 5 height 5
click at [20, 230] on div "Pen" at bounding box center [22, 293] width 8 height 4
click at [104, 230] on div "Shapes" at bounding box center [107, 293] width 14 height 4
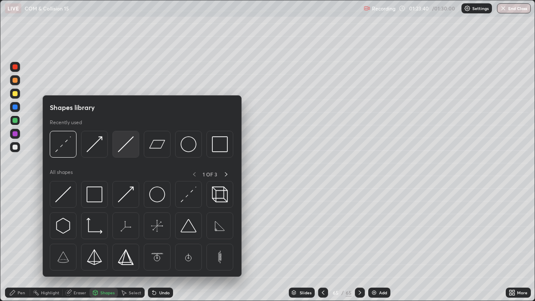
click at [130, 148] on img at bounding box center [126, 144] width 16 height 16
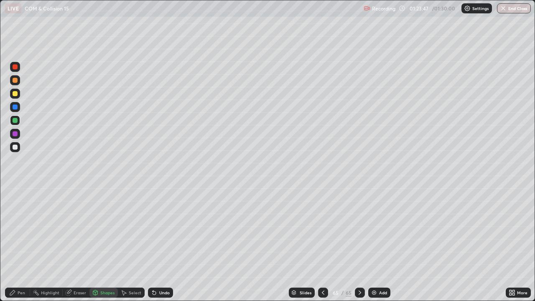
click at [16, 230] on div "Pen" at bounding box center [17, 293] width 25 height 10
click at [159, 230] on div "Undo" at bounding box center [164, 293] width 10 height 4
click at [157, 230] on div "Undo" at bounding box center [160, 293] width 25 height 10
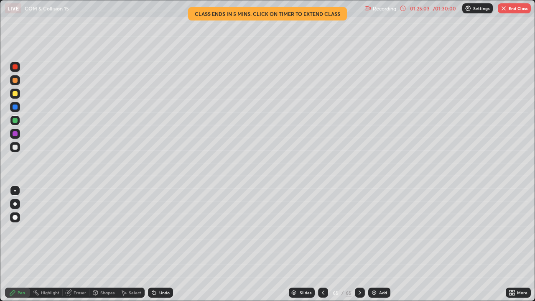
click at [430, 10] on div "01:25:03" at bounding box center [419, 8] width 23 height 5
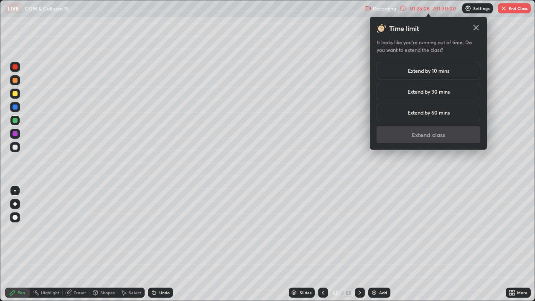
click at [435, 112] on h5 "Extend by 60 mins" at bounding box center [429, 113] width 42 height 8
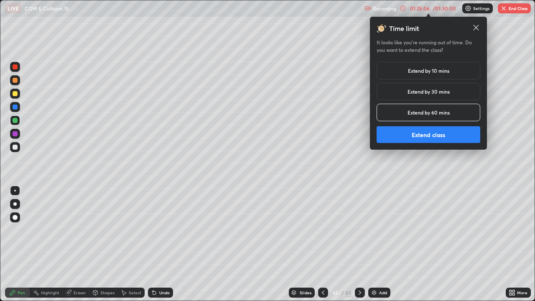
click at [437, 138] on button "Extend class" at bounding box center [429, 134] width 104 height 17
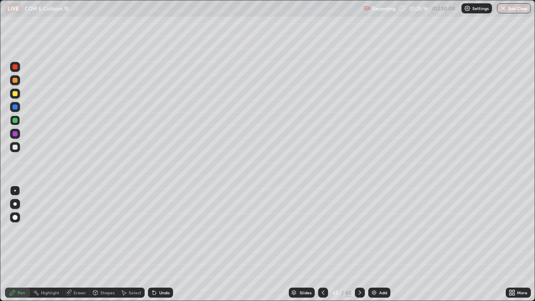
click at [15, 147] on div at bounding box center [15, 147] width 5 height 5
click at [380, 230] on div "Add" at bounding box center [383, 293] width 8 height 4
click at [15, 84] on div at bounding box center [15, 80] width 10 height 10
click at [107, 230] on div "Shapes" at bounding box center [103, 293] width 28 height 10
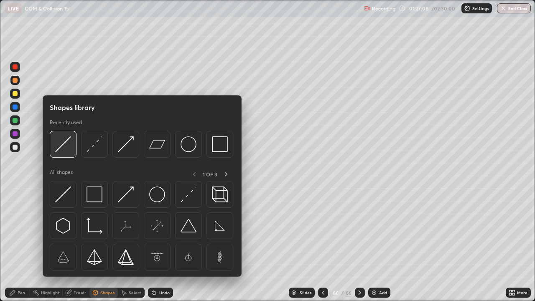
click at [68, 150] on img at bounding box center [63, 144] width 16 height 16
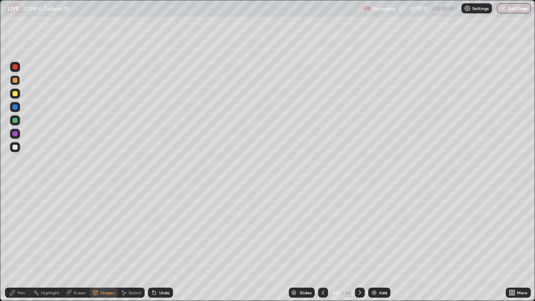
click at [15, 122] on div at bounding box center [15, 120] width 5 height 5
click at [160, 230] on div "Undo" at bounding box center [164, 293] width 10 height 4
click at [19, 230] on div "Pen" at bounding box center [22, 293] width 8 height 4
click at [15, 147] on div at bounding box center [15, 147] width 5 height 5
click at [153, 230] on icon at bounding box center [154, 292] width 3 height 3
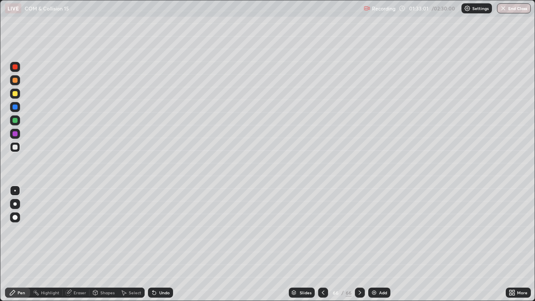
click at [107, 230] on div "Shapes" at bounding box center [107, 293] width 14 height 4
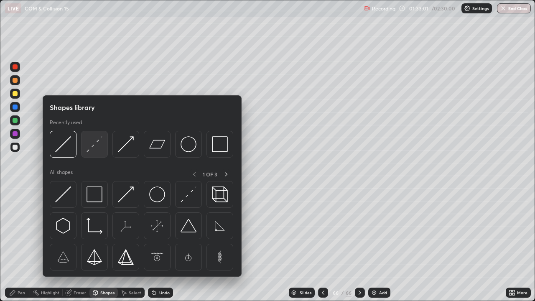
click at [100, 149] on img at bounding box center [95, 144] width 16 height 16
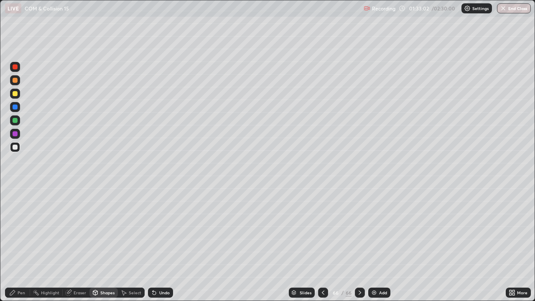
click at [17, 116] on div at bounding box center [15, 120] width 10 height 10
click at [106, 230] on div "Shapes" at bounding box center [107, 293] width 14 height 4
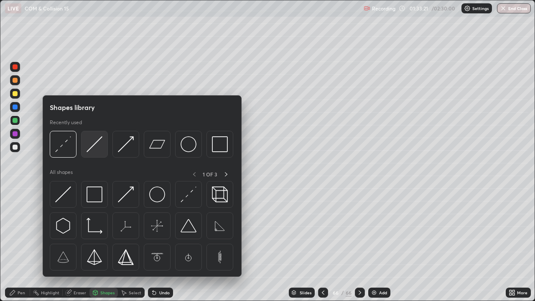
click at [95, 147] on img at bounding box center [95, 144] width 16 height 16
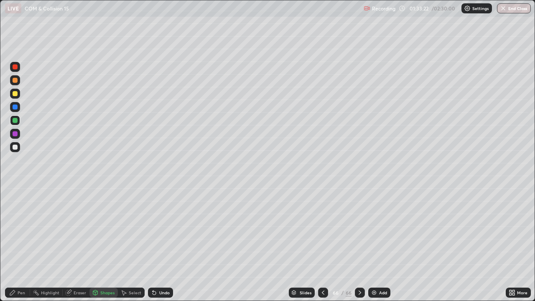
click at [17, 93] on div at bounding box center [15, 93] width 5 height 5
click at [21, 230] on div "Pen" at bounding box center [22, 293] width 8 height 4
click at [15, 148] on div at bounding box center [15, 147] width 5 height 5
click at [383, 230] on div "Add" at bounding box center [383, 293] width 8 height 4
click at [318, 230] on div at bounding box center [323, 293] width 10 height 10
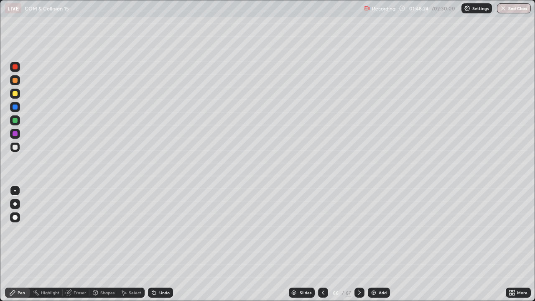
click at [359, 230] on icon at bounding box center [359, 292] width 7 height 7
click at [109, 230] on div "Shapes" at bounding box center [107, 293] width 14 height 4
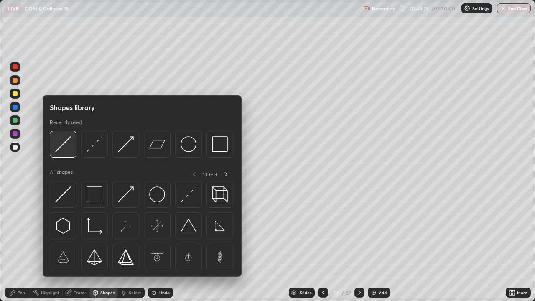
click at [69, 150] on img at bounding box center [63, 144] width 16 height 16
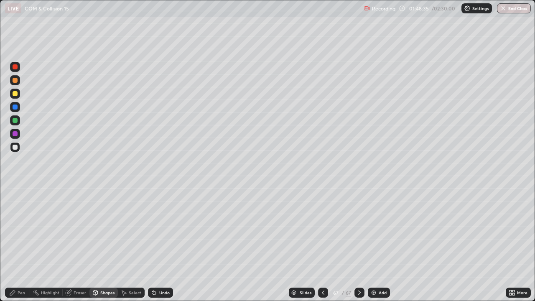
click at [16, 118] on div at bounding box center [15, 120] width 10 height 10
click at [164, 230] on div "Undo" at bounding box center [164, 293] width 10 height 4
click at [17, 230] on div "Pen" at bounding box center [17, 293] width 25 height 10
click at [10, 93] on div at bounding box center [15, 94] width 10 height 10
click at [15, 120] on div at bounding box center [15, 120] width 5 height 5
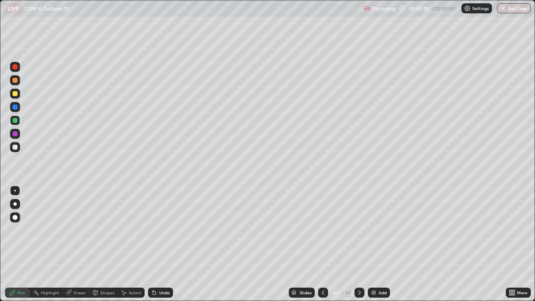
click at [169, 230] on div "Undo" at bounding box center [160, 293] width 25 height 10
click at [18, 147] on div at bounding box center [15, 147] width 10 height 10
click at [162, 230] on div "Undo" at bounding box center [164, 293] width 10 height 4
click at [512, 9] on button "End Class" at bounding box center [514, 8] width 34 height 10
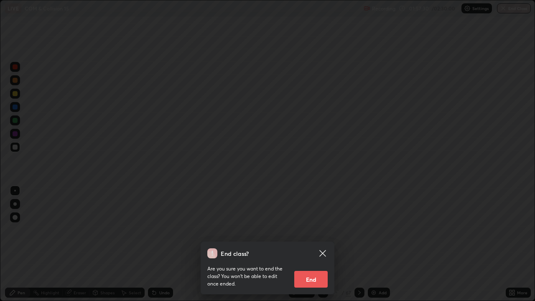
click at [313, 230] on button "End" at bounding box center [310, 279] width 33 height 17
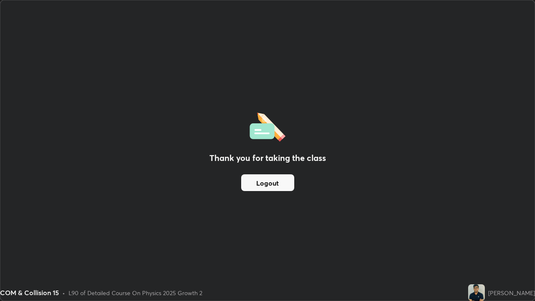
click at [275, 181] on button "Logout" at bounding box center [267, 182] width 53 height 17
click at [274, 183] on button "Logout" at bounding box center [267, 182] width 53 height 17
click at [275, 183] on button "Logout" at bounding box center [267, 182] width 53 height 17
click at [274, 185] on button "Logout" at bounding box center [267, 182] width 53 height 17
click at [274, 184] on button "Logout" at bounding box center [267, 182] width 53 height 17
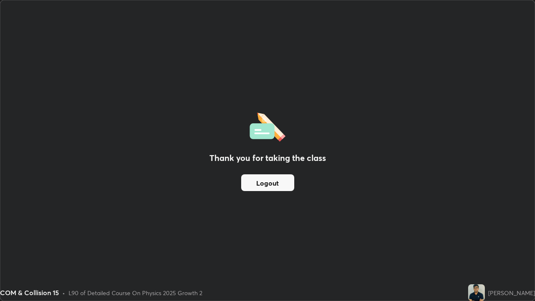
click at [275, 184] on button "Logout" at bounding box center [267, 182] width 53 height 17
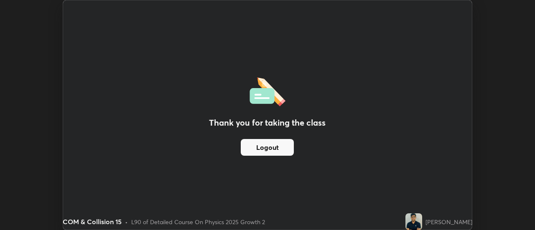
scroll to position [41591, 41287]
